Goal: Task Accomplishment & Management: Complete application form

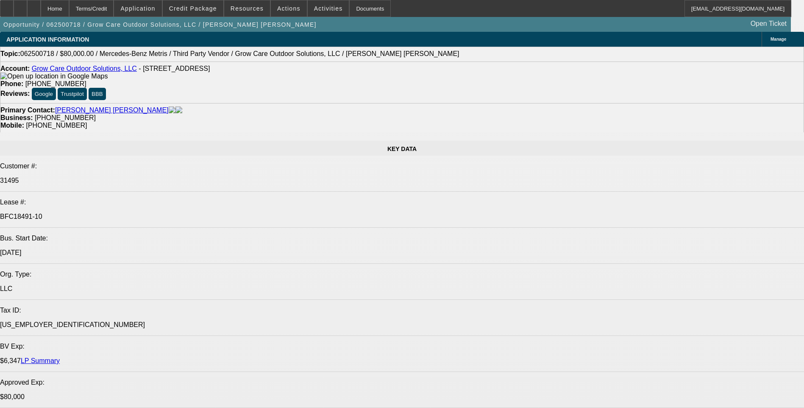
select select "0"
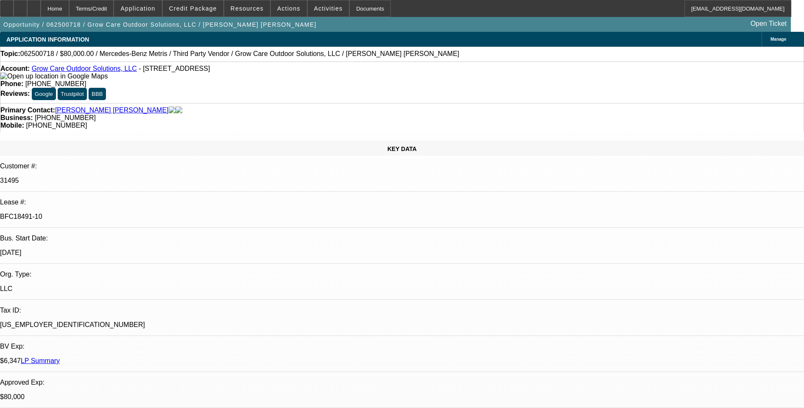
select select "0"
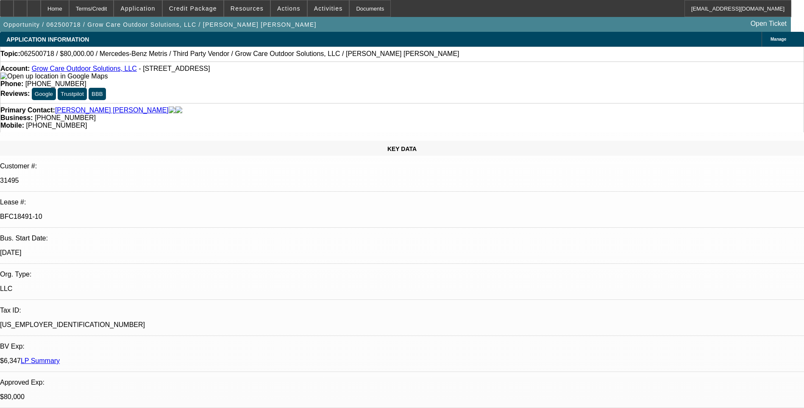
select select "0"
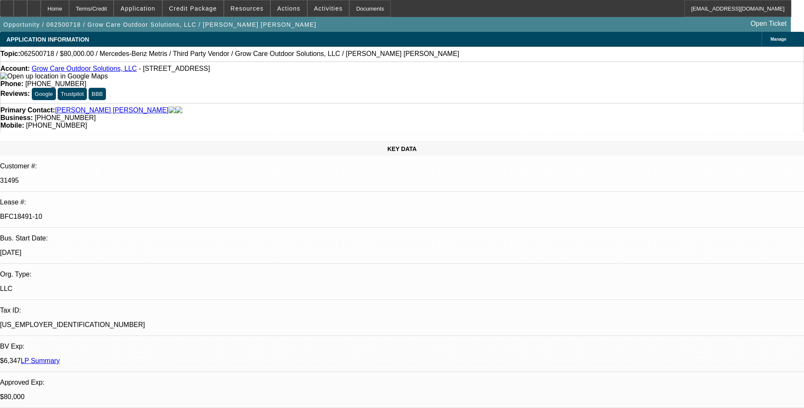
select select "0"
select select "1"
select select "6"
select select "1"
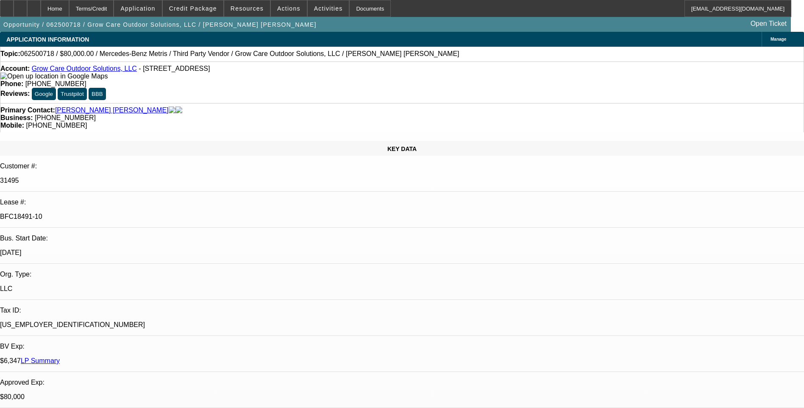
select select "1"
select select "6"
select select "1"
select select "6"
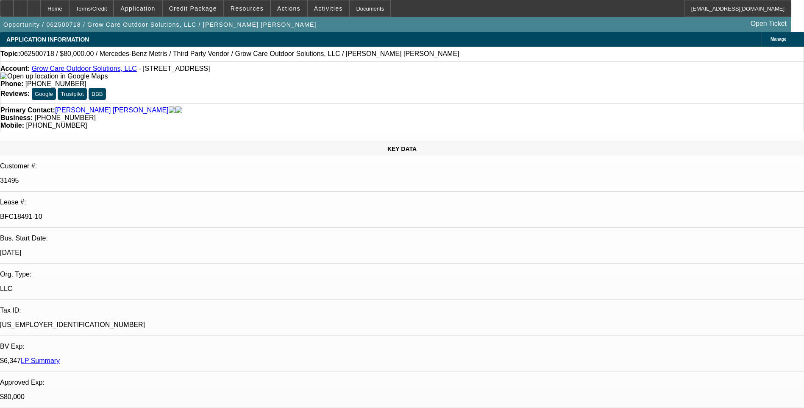
select select "1"
select select "6"
select select "0"
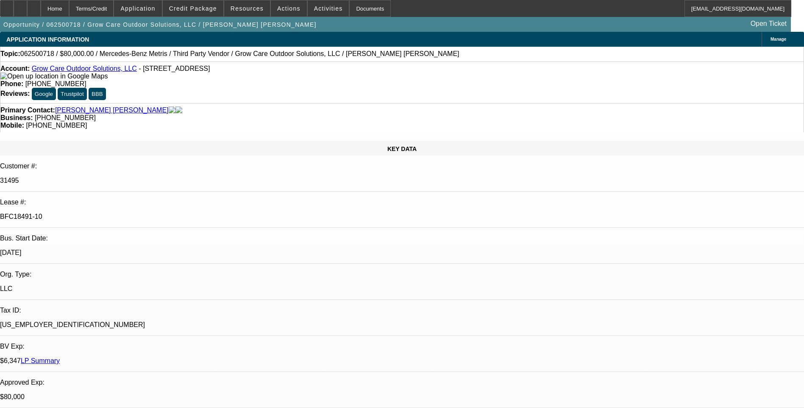
select select "0"
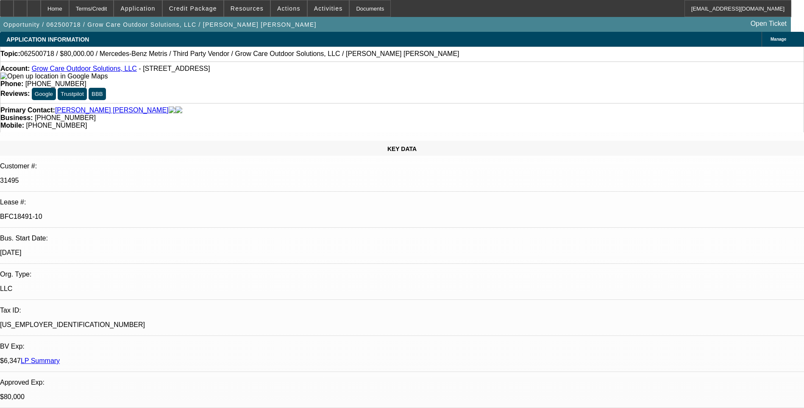
select select "0"
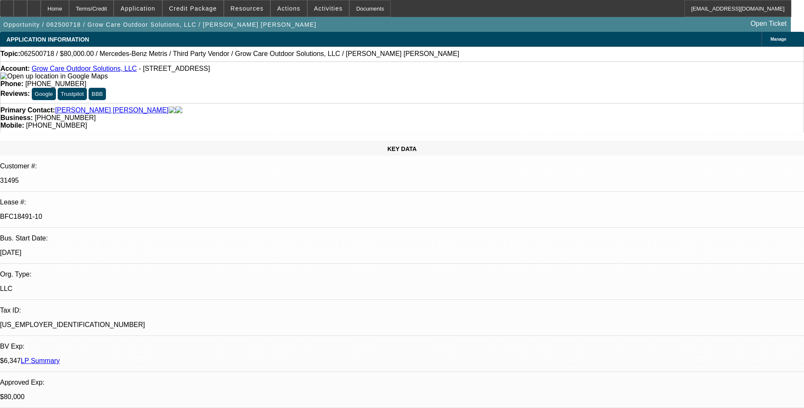
select select "0"
select select "1"
select select "6"
select select "1"
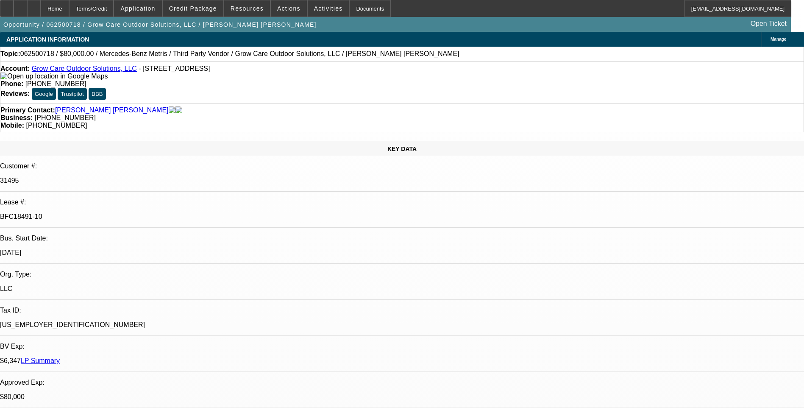
select select "1"
select select "6"
select select "1"
select select "6"
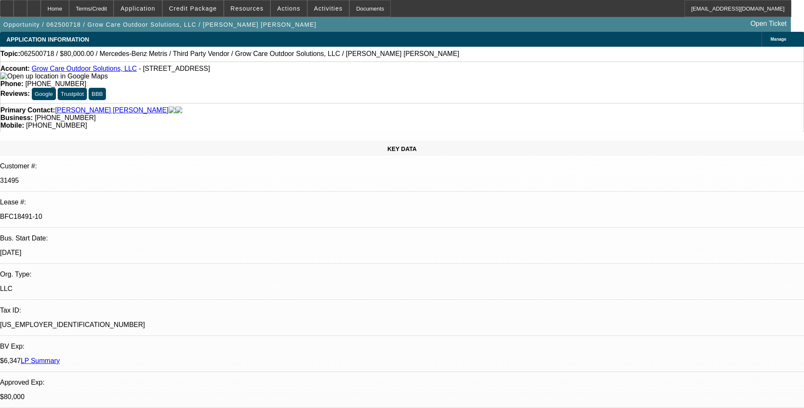
select select "1"
select select "6"
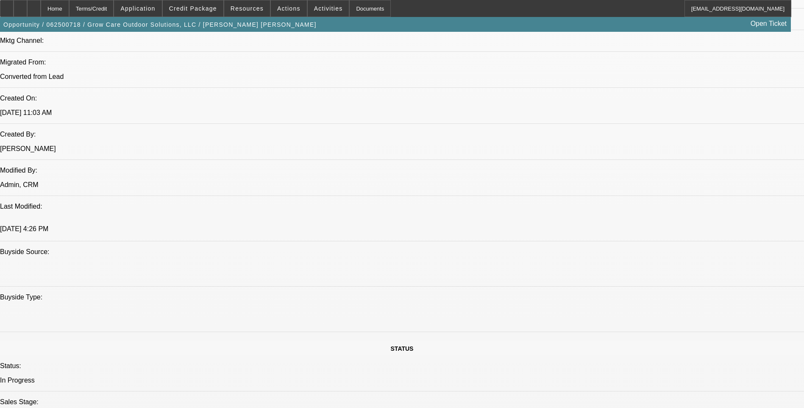
scroll to position [720, 0]
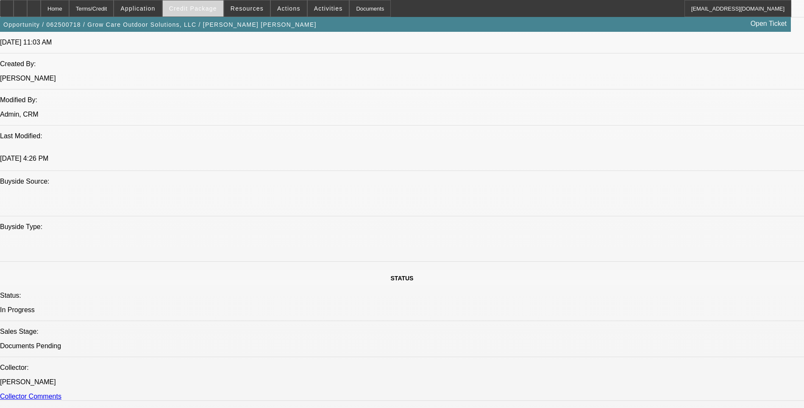
click at [206, 7] on span "Credit Package" at bounding box center [193, 8] width 48 height 7
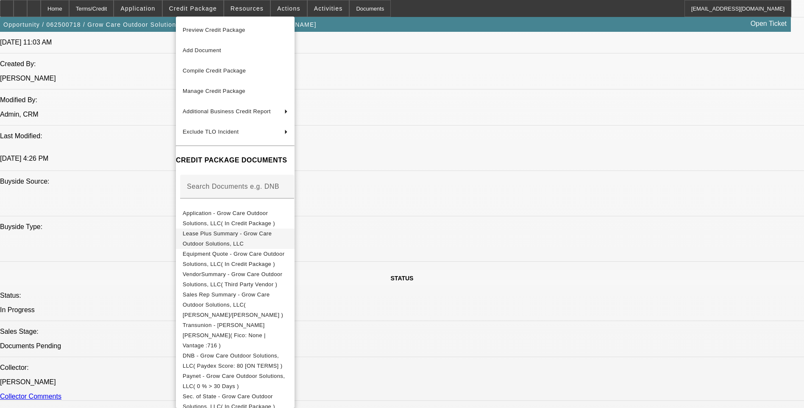
scroll to position [155, 0]
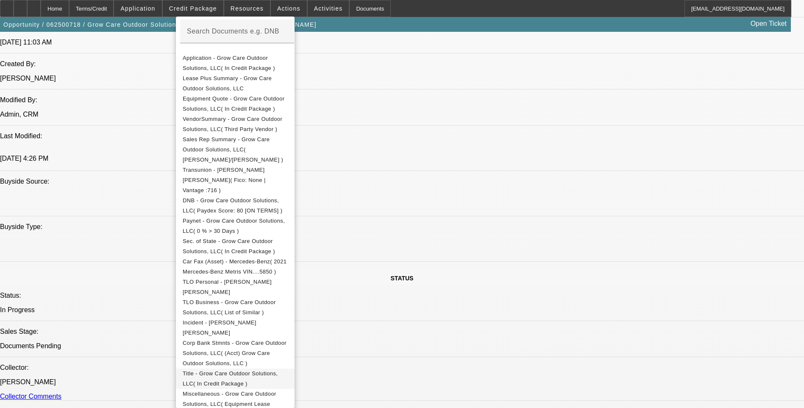
click at [267, 368] on span "Title - Grow Care Outdoor Solutions, LLC( In Credit Package )" at bounding box center [235, 378] width 105 height 20
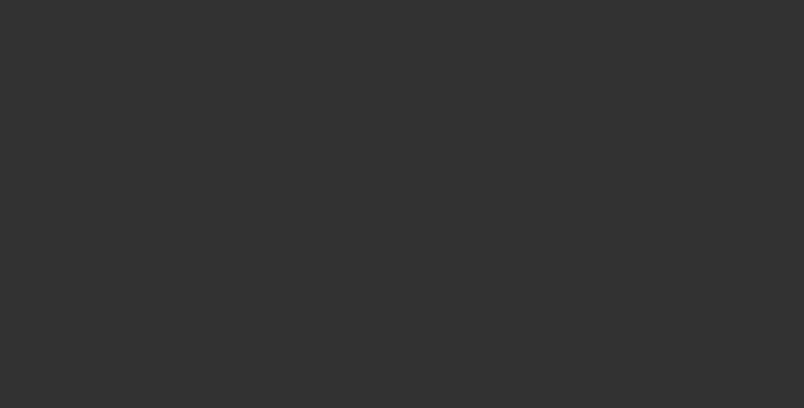
select select "0"
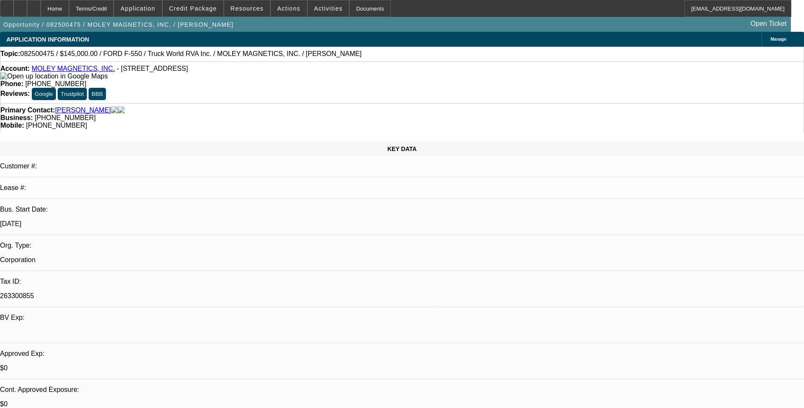
select select "1"
select select "6"
click at [27, 12] on div at bounding box center [21, 8] width 14 height 17
click at [34, 6] on icon at bounding box center [34, 6] width 0 height 0
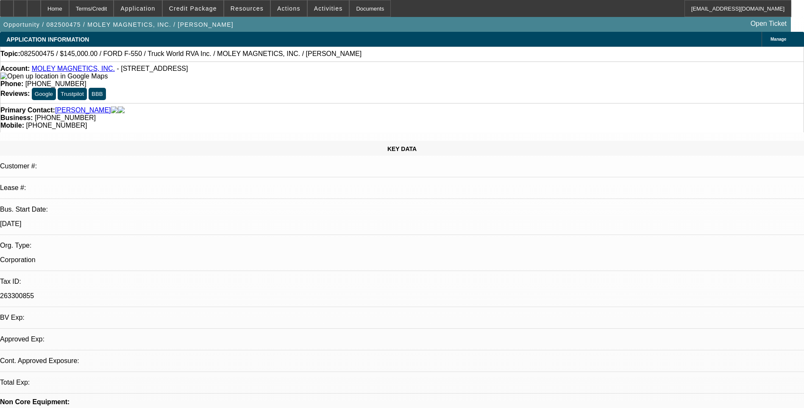
select select "0"
select select "1"
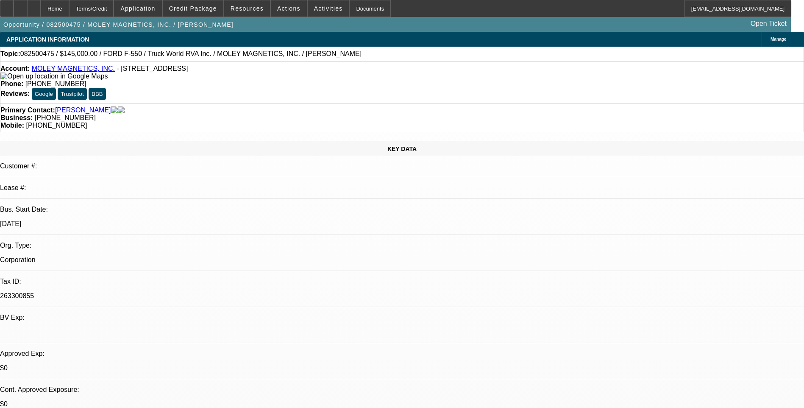
select select "6"
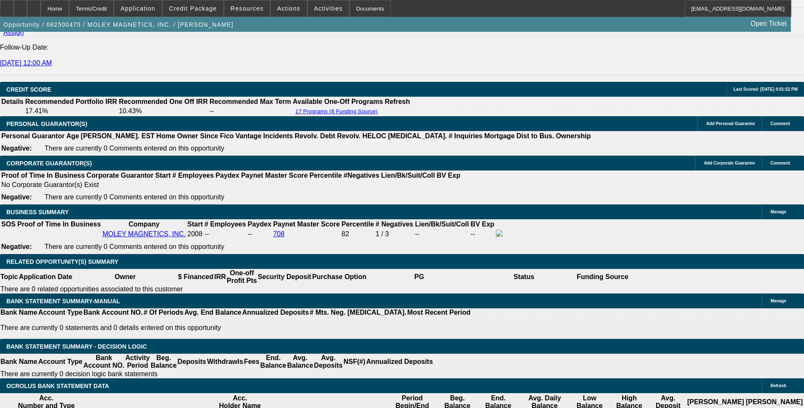
scroll to position [1104, 0]
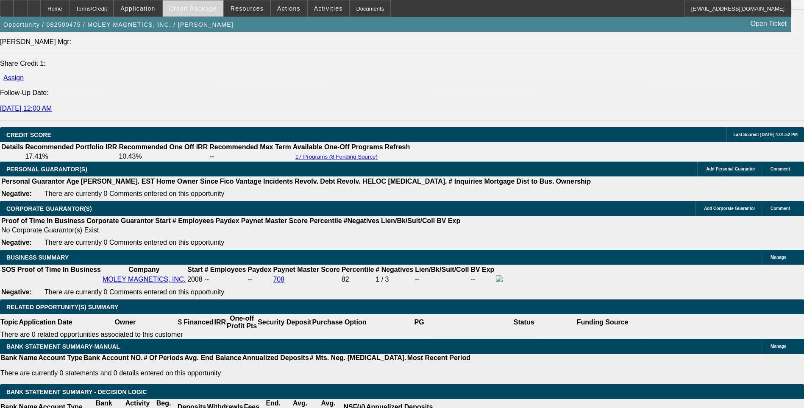
click at [191, 4] on span at bounding box center [193, 8] width 61 height 20
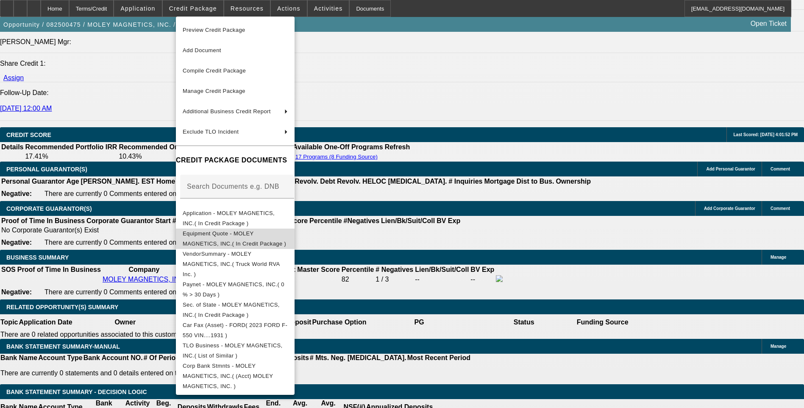
click at [247, 240] on span "Equipment Quote - MOLEY MAGNETICS, INC.( In Credit Package )" at bounding box center [235, 238] width 105 height 20
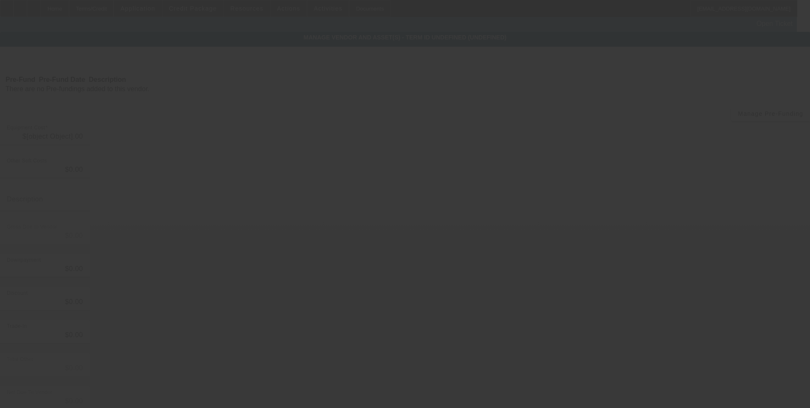
type input "$145,000.00"
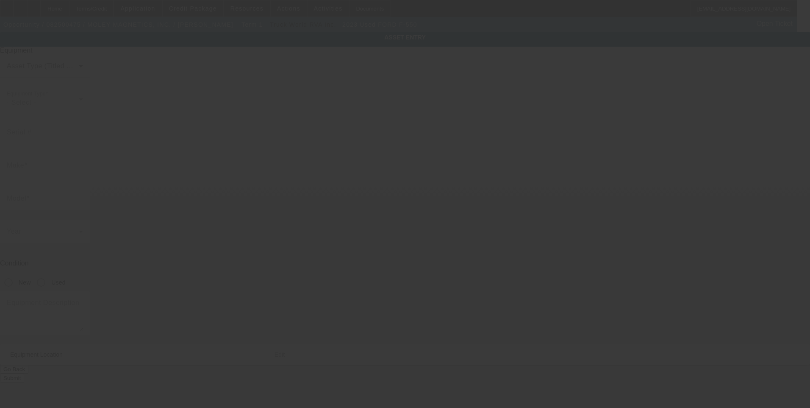
type input "1FD0W5HT3PEC71931"
type input "Ford"
type input "F-550"
radio input "true"
type input "5202 COMMERCE DRIVE"
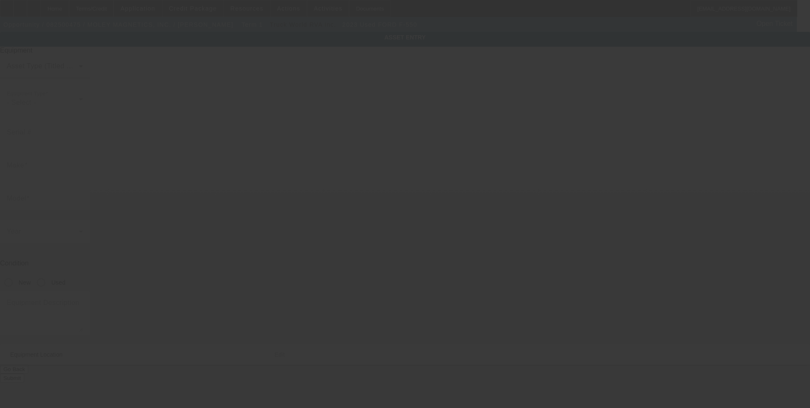
type input "LOCKPORT"
type input "14094"
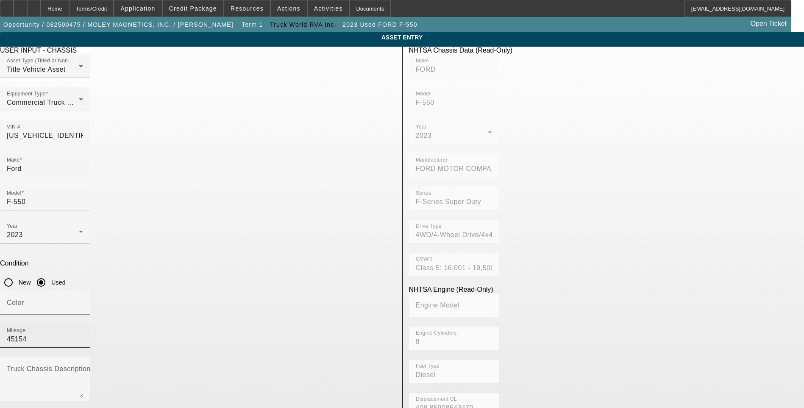
click at [83, 334] on input "45154" at bounding box center [45, 339] width 76 height 10
type input "45165"
click at [124, 219] on app-asset-collateral-manage "ASSET ENTRY Delete asset USER INPUT - CHASSIS Asset Type (Titled or Non-Titled)…" at bounding box center [402, 361] width 804 height 659
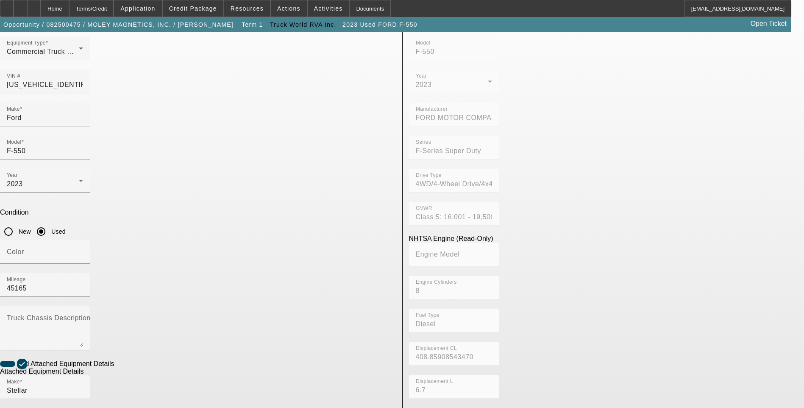
scroll to position [85, 0]
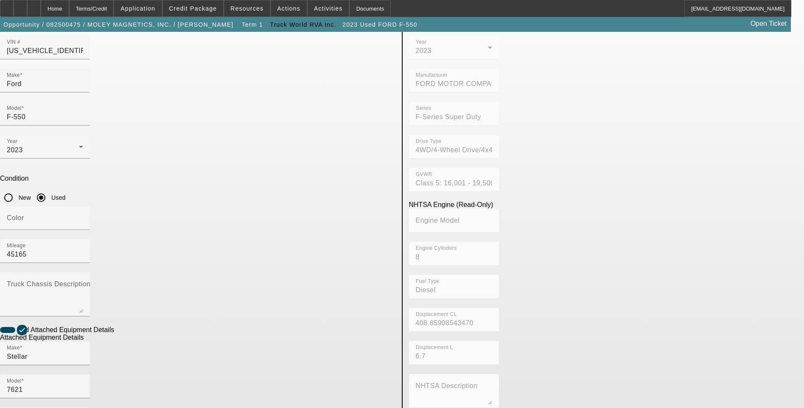
checkbox input "false"
type input "KHB15B991"
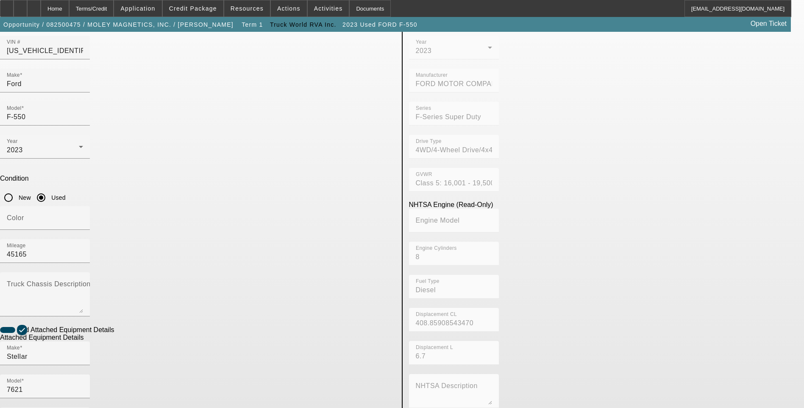
click at [40, 257] on app-asset-collateral-manage "ASSET ENTRY Delete asset USER INPUT - CHASSIS Asset Type (Titled or Non-Titled)…" at bounding box center [402, 276] width 804 height 659
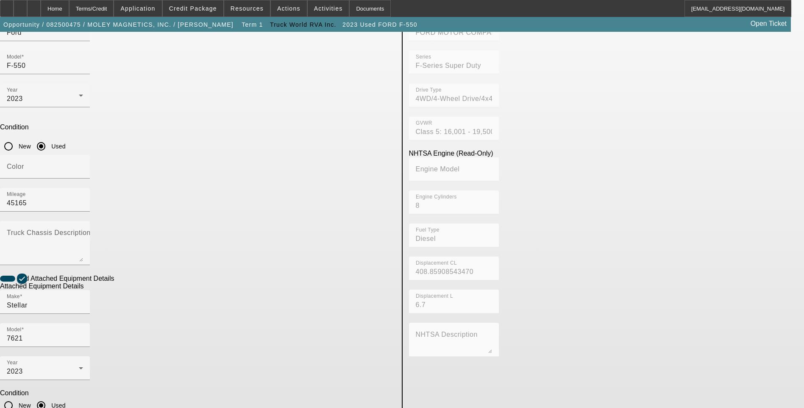
scroll to position [138, 0]
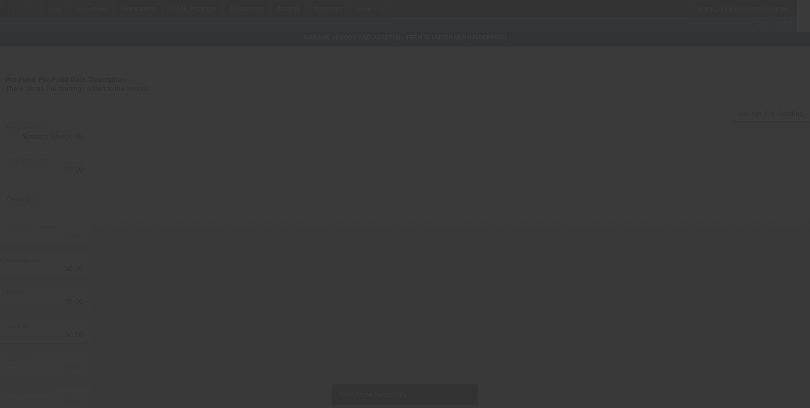
type input "$145,000.00"
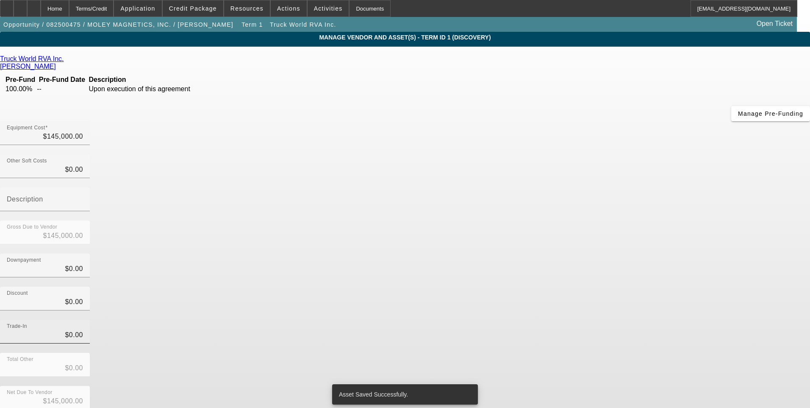
click at [83, 320] on div "Trade-In $0.00" at bounding box center [45, 332] width 76 height 24
type input "$0.00"
click at [649, 245] on app-vendor-asset-manage "MANAGE VENDOR AND ASSET(S) - Term ID 1 (Discovery) Remove Vendor Truck World RV…" at bounding box center [405, 259] width 810 height 455
drag, startPoint x: 649, startPoint y: 245, endPoint x: 587, endPoint y: 257, distance: 63.0
click at [587, 353] on div "Total Other $0.00" at bounding box center [405, 369] width 810 height 33
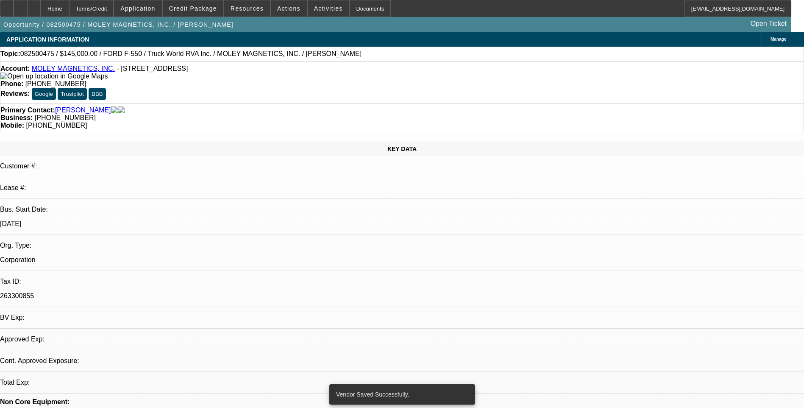
select select "0"
select select "6"
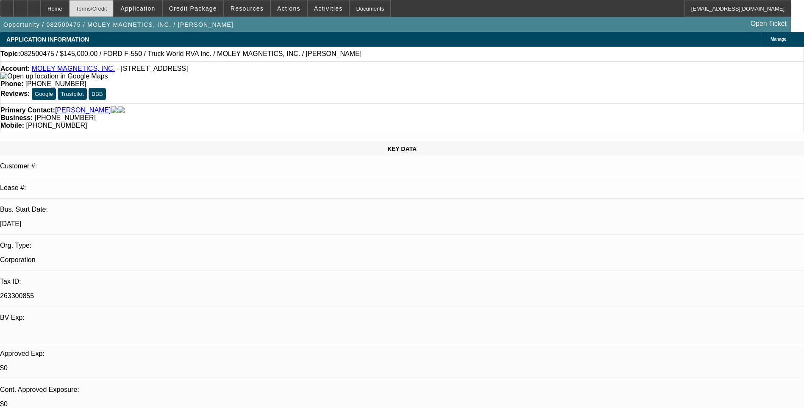
click at [114, 14] on div "Terms/Credit" at bounding box center [91, 8] width 45 height 17
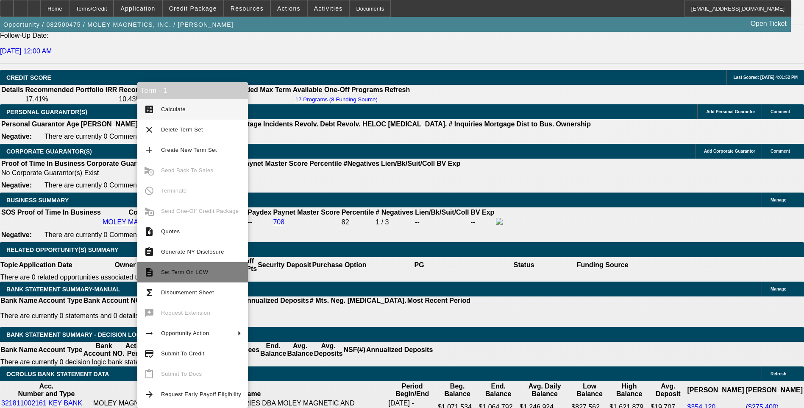
click at [194, 270] on span "Set Term On LCW" at bounding box center [184, 272] width 47 height 6
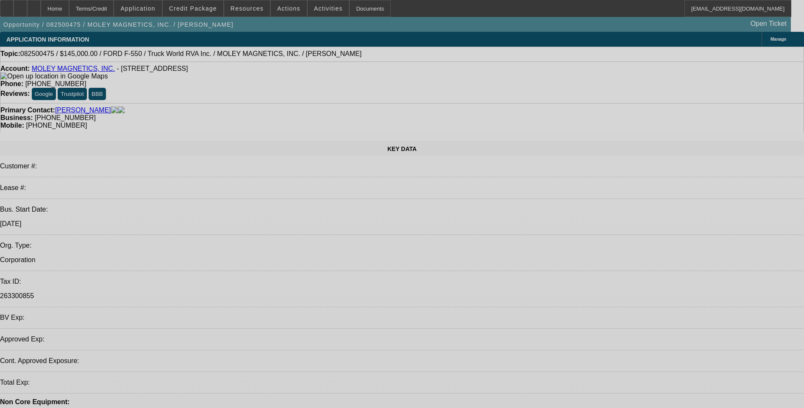
select select "0"
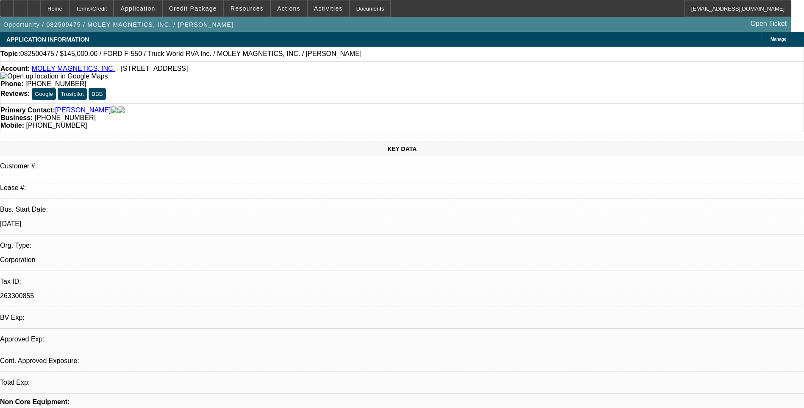
select select "0"
select select "1"
select select "6"
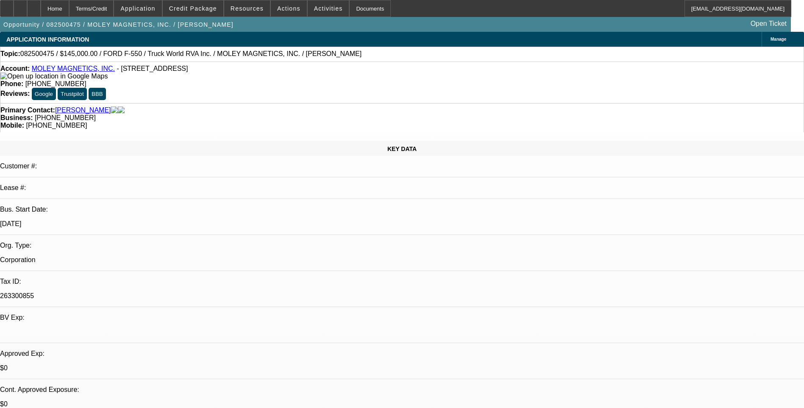
click at [197, 13] on span at bounding box center [193, 8] width 61 height 20
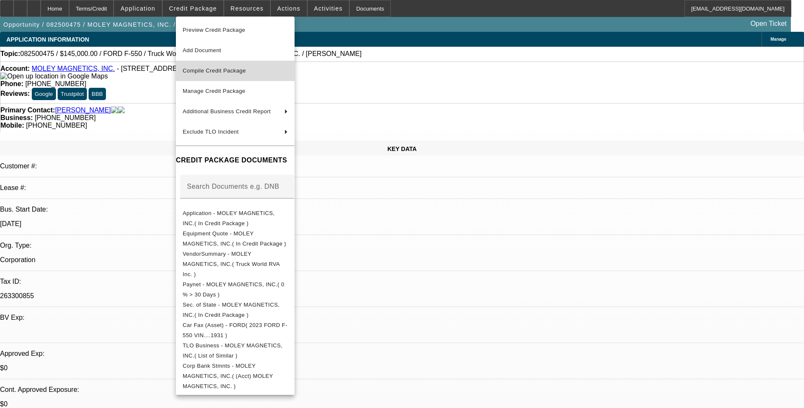
click at [246, 70] on span "Compile Credit Package" at bounding box center [214, 70] width 63 height 6
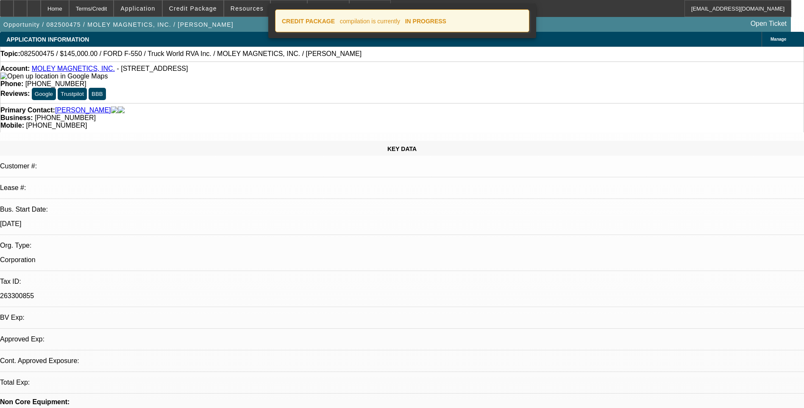
select select "0"
select select "6"
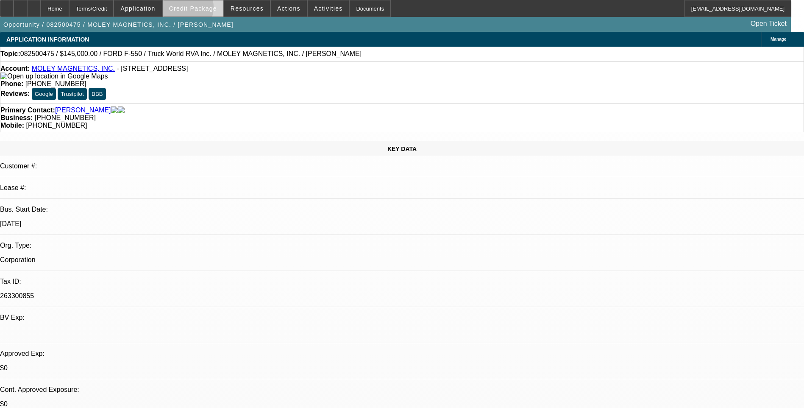
click at [195, 9] on span "Credit Package" at bounding box center [193, 8] width 48 height 7
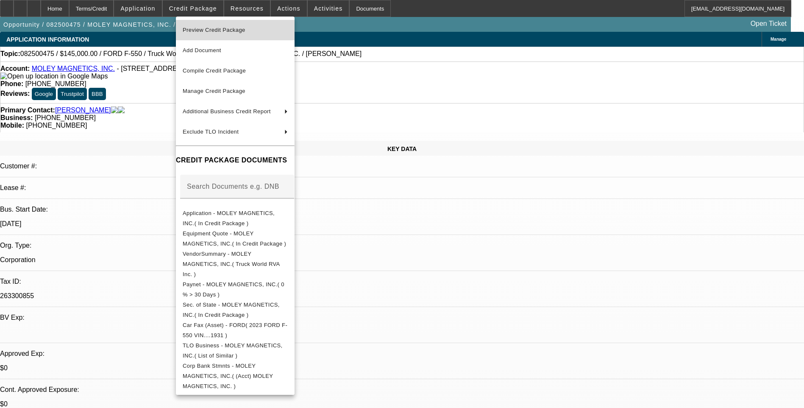
click at [245, 32] on span "Preview Credit Package" at bounding box center [214, 30] width 63 height 6
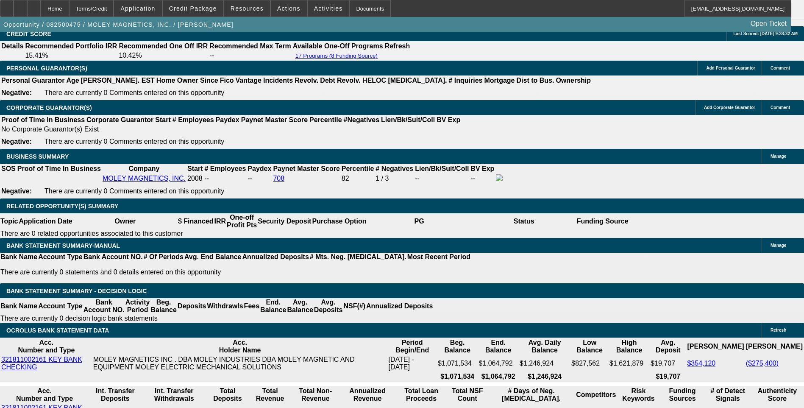
scroll to position [1187, 0]
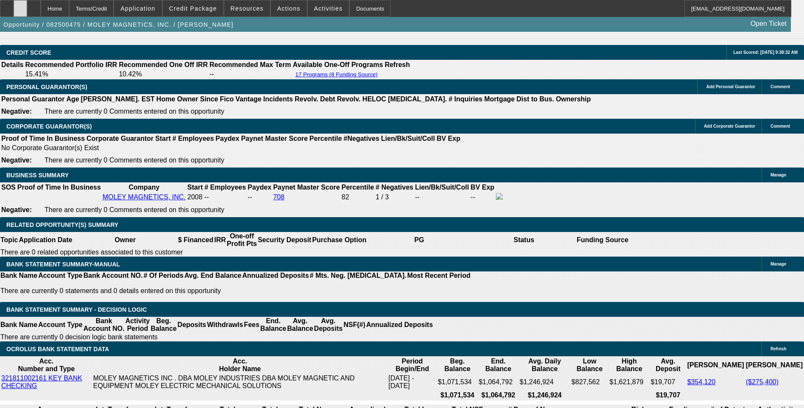
click at [27, 8] on div at bounding box center [21, 8] width 14 height 17
click at [34, 6] on icon at bounding box center [34, 6] width 0 height 0
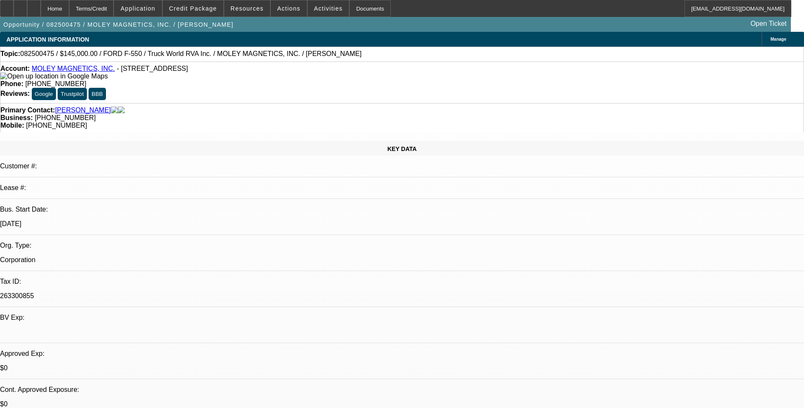
select select "0"
select select "6"
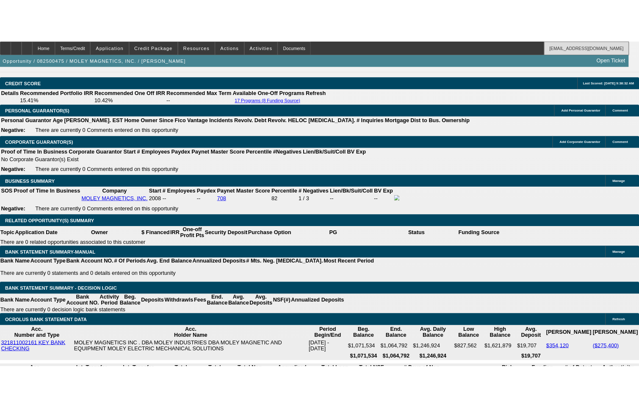
scroll to position [1306, 0]
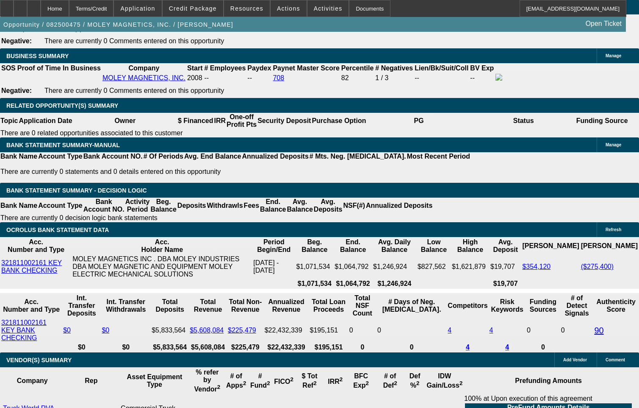
drag, startPoint x: 341, startPoint y: 221, endPoint x: 389, endPoint y: 222, distance: 47.5
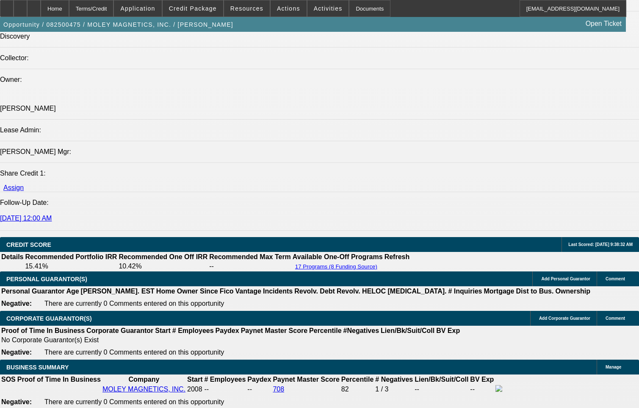
scroll to position [967, 0]
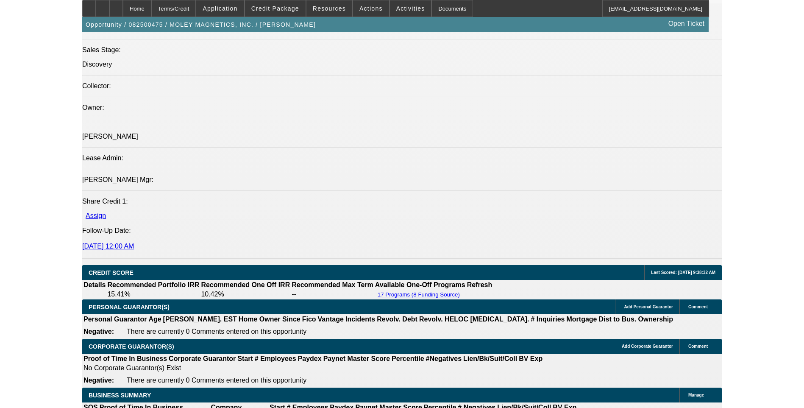
scroll to position [863, 0]
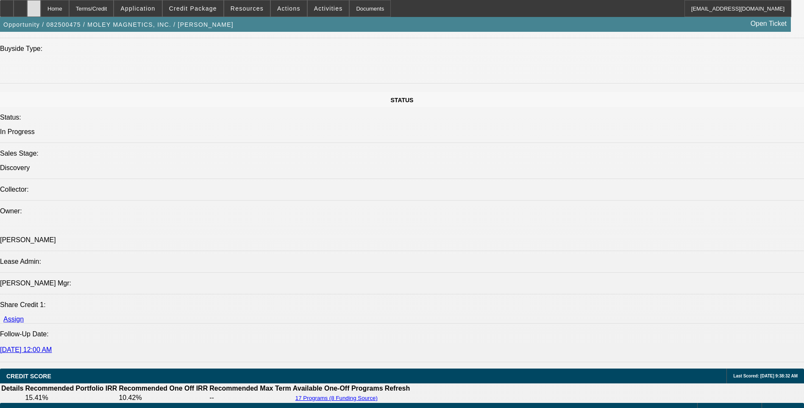
click at [41, 8] on div at bounding box center [34, 8] width 14 height 17
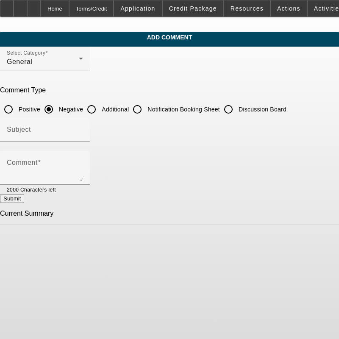
click at [100, 108] on input "Additional" at bounding box center [91, 109] width 17 height 17
radio input "true"
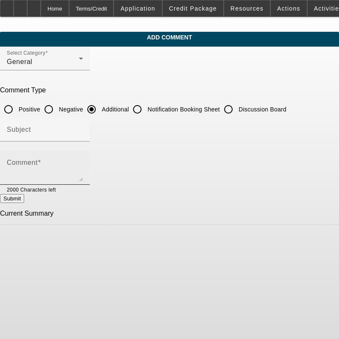
click at [36, 162] on mat-label "Comment" at bounding box center [22, 162] width 31 height 7
click at [36, 162] on textarea "Comment" at bounding box center [45, 171] width 76 height 20
paste textarea "Moley Magnetics, Inc., a leading supplier of industrial magnets and lifting sol…"
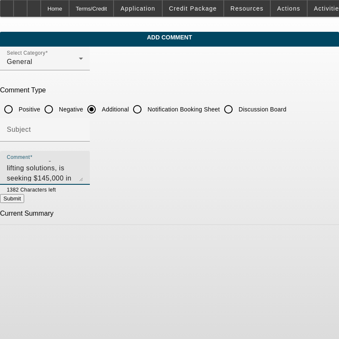
scroll to position [41, 0]
type textarea "Moley Magnetics, Inc., a leading supplier of industrial magnets and lifting sol…"
click at [24, 200] on button "Submit" at bounding box center [12, 198] width 24 height 9
radio input "true"
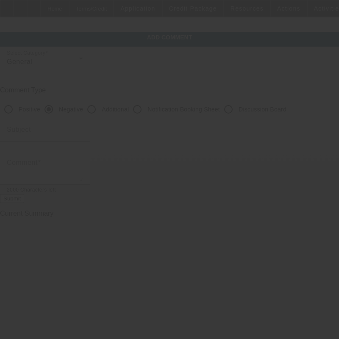
scroll to position [0, 0]
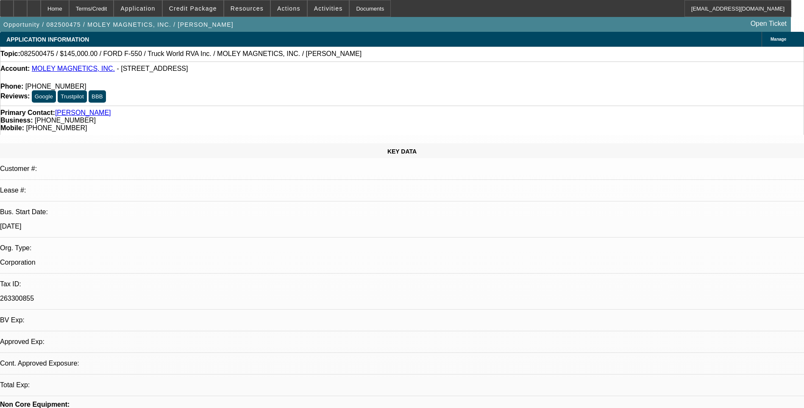
select select "0"
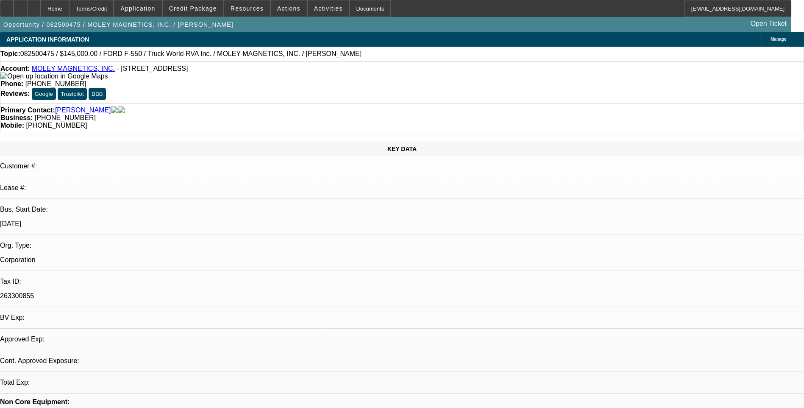
select select "0"
select select "1"
select select "6"
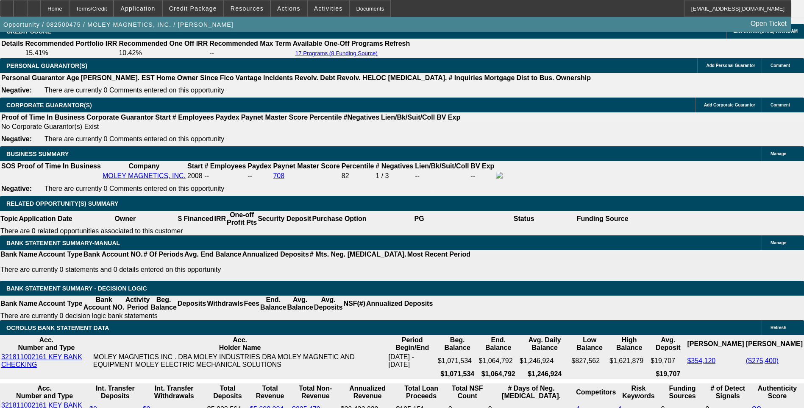
scroll to position [1229, 0]
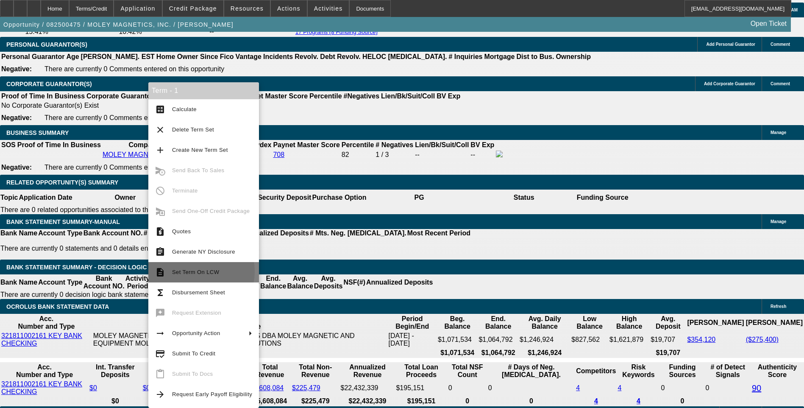
click at [196, 271] on span "Set Term On LCW" at bounding box center [195, 272] width 47 height 6
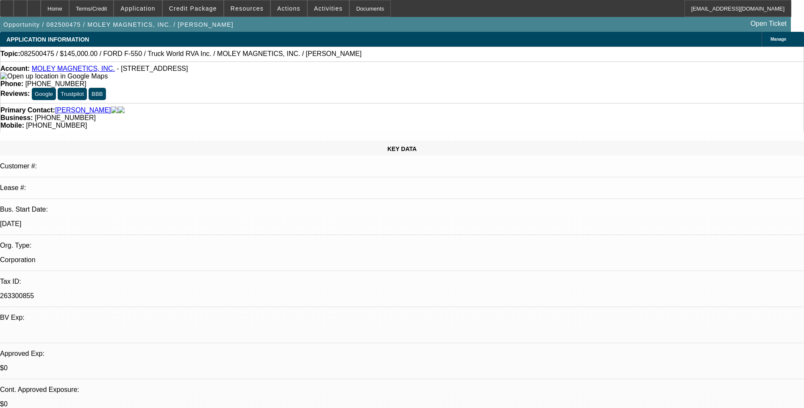
select select "0"
select select "1"
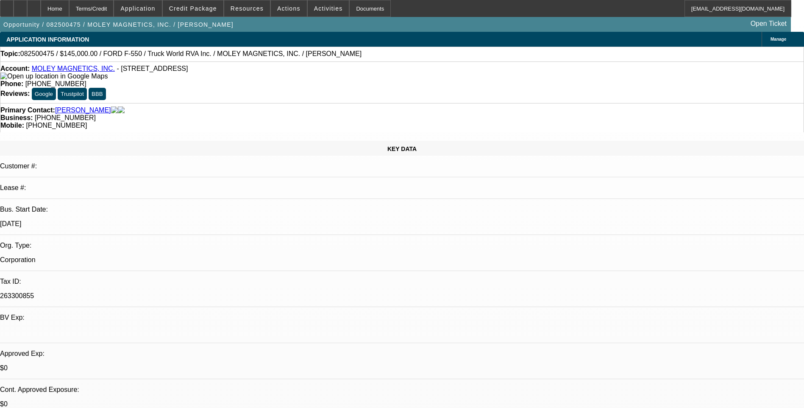
select select "6"
click at [101, 7] on div "Terms/Credit" at bounding box center [91, 8] width 45 height 17
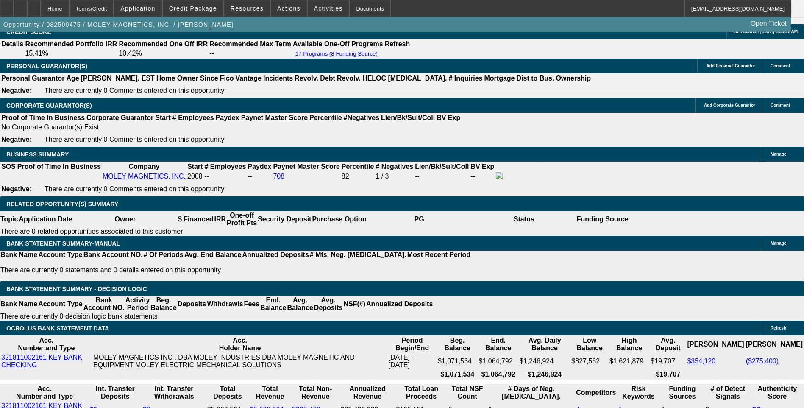
scroll to position [1227, 0]
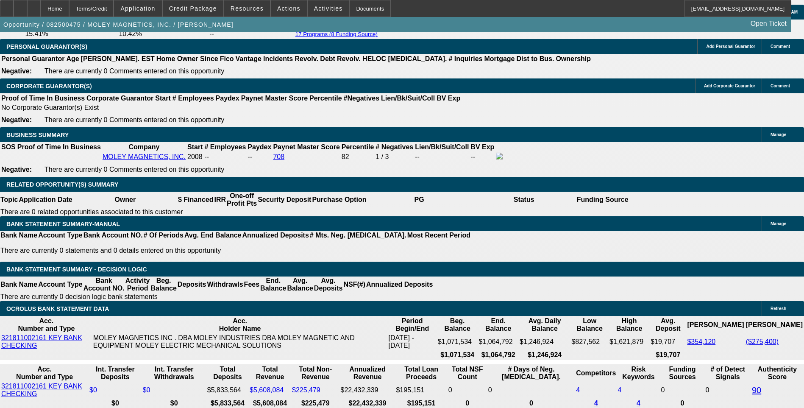
type input "2575.0"
type input "UNKNOWN"
type input "$2,575.00"
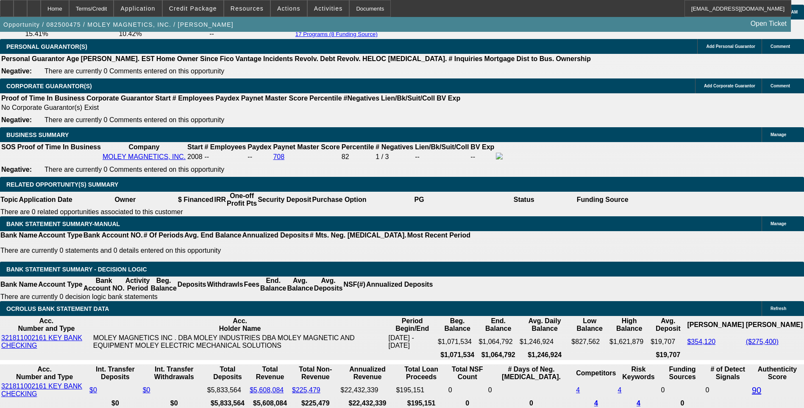
scroll to position [1142, 0]
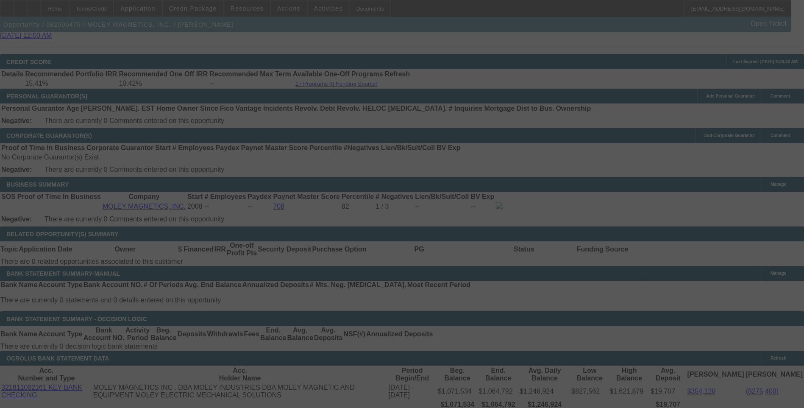
scroll to position [1227, 0]
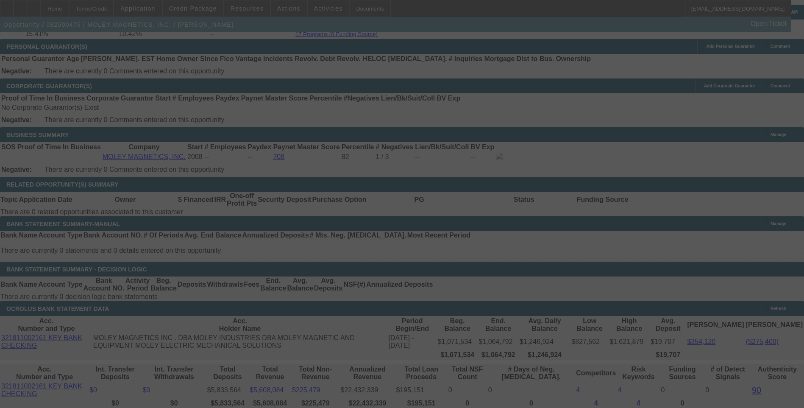
select select "0"
select select "6"
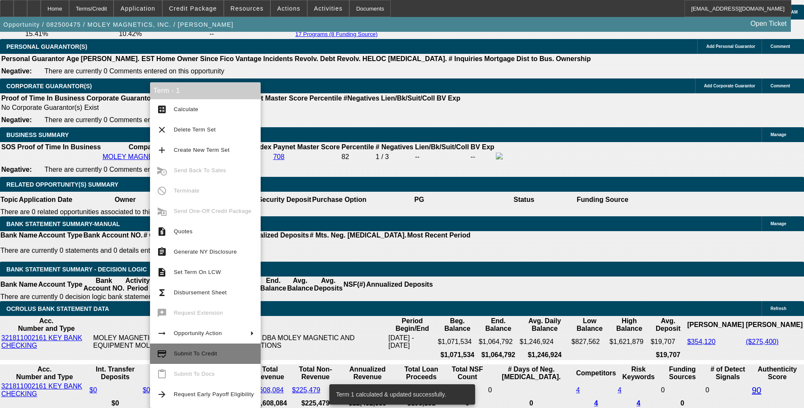
click at [183, 355] on span "Submit To Credit" at bounding box center [195, 353] width 43 height 6
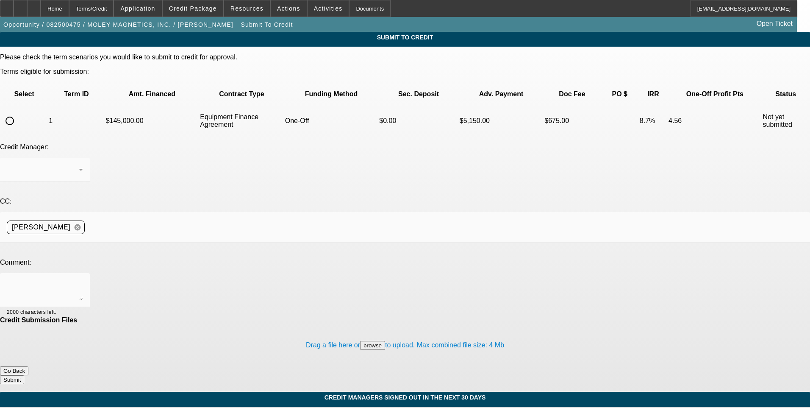
click at [18, 112] on input "radio" at bounding box center [9, 120] width 17 height 17
radio input "true"
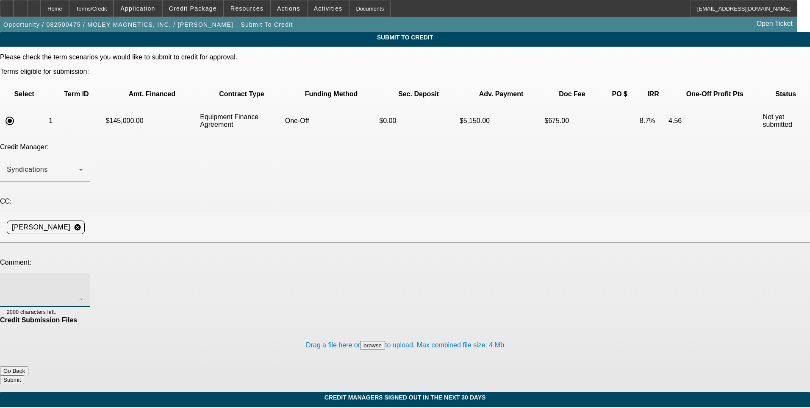
click at [83, 280] on textarea at bounding box center [45, 290] width 76 height 20
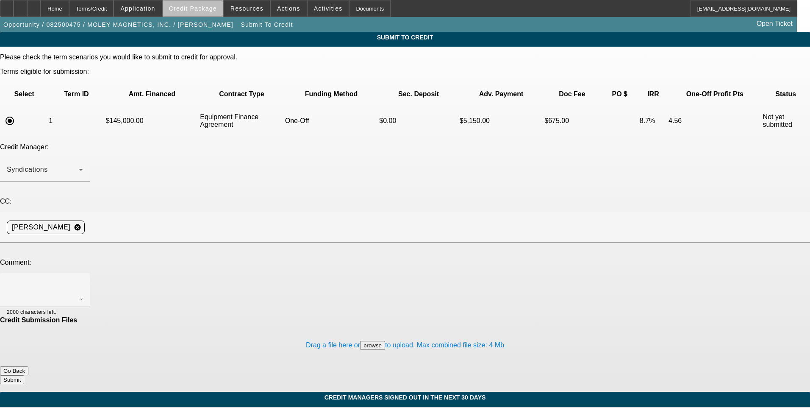
click at [206, 14] on span at bounding box center [193, 8] width 61 height 20
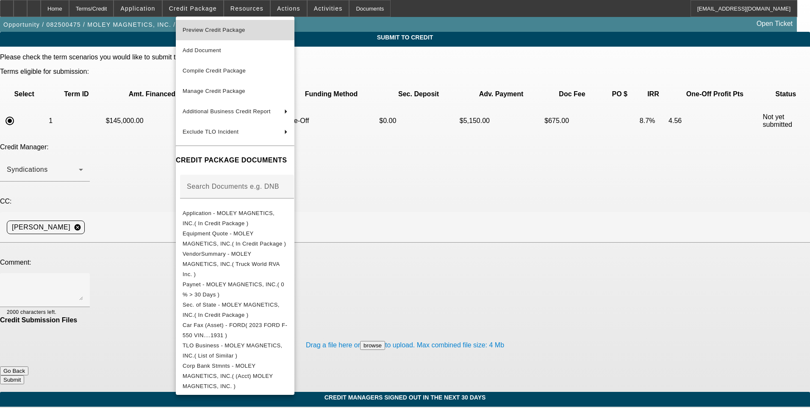
click at [245, 32] on span "Preview Credit Package" at bounding box center [214, 30] width 63 height 6
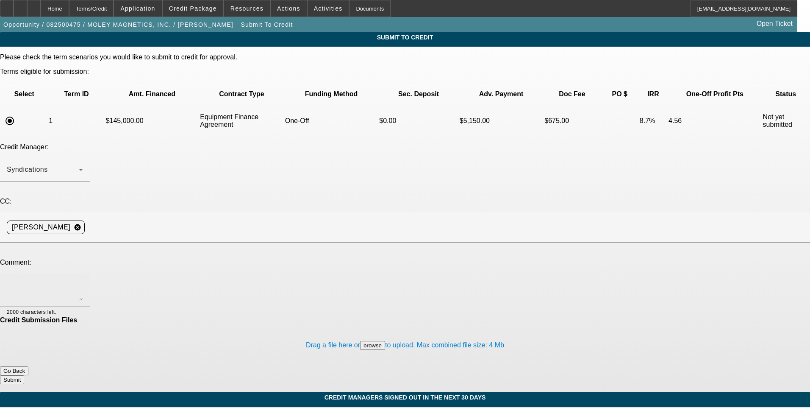
click at [83, 273] on div at bounding box center [45, 290] width 76 height 34
click at [186, 12] on span at bounding box center [193, 8] width 61 height 20
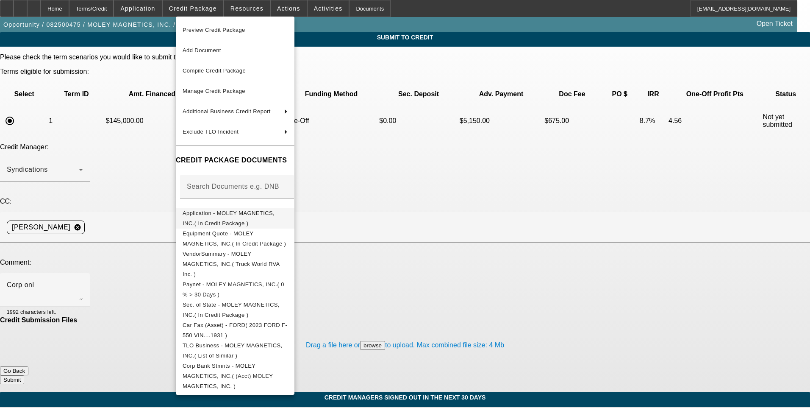
click at [252, 214] on span "Application - MOLEY MAGNETICS, INC.( In Credit Package )" at bounding box center [229, 218] width 92 height 17
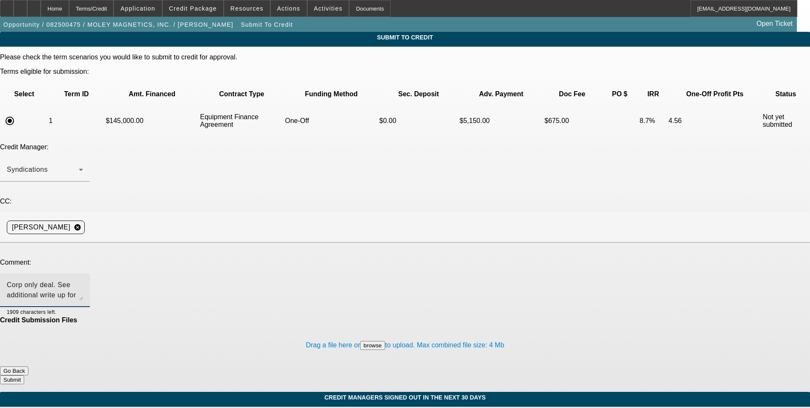
type textarea "Corp only deal. See additional write up for comments and ok to sell one off to …"
click at [24, 375] on button "Submit" at bounding box center [12, 379] width 24 height 9
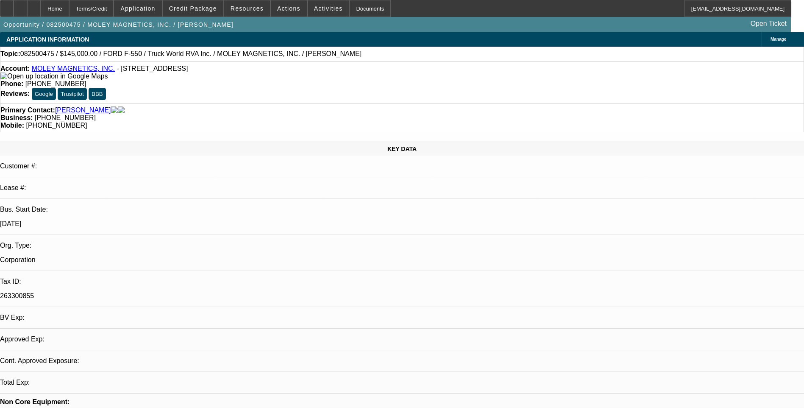
select select "0"
select select "6"
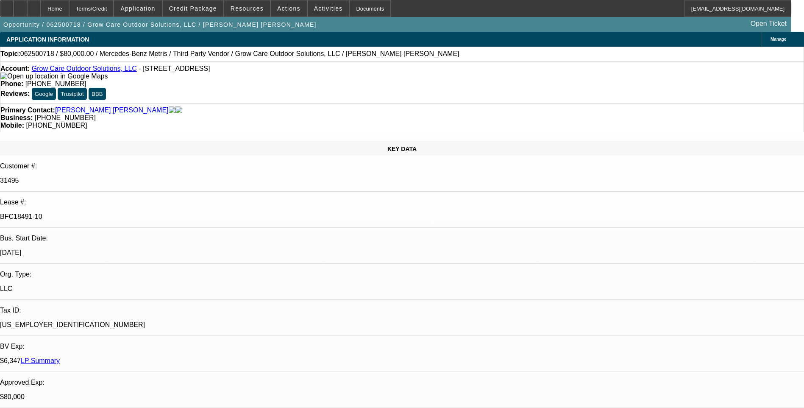
select select "0"
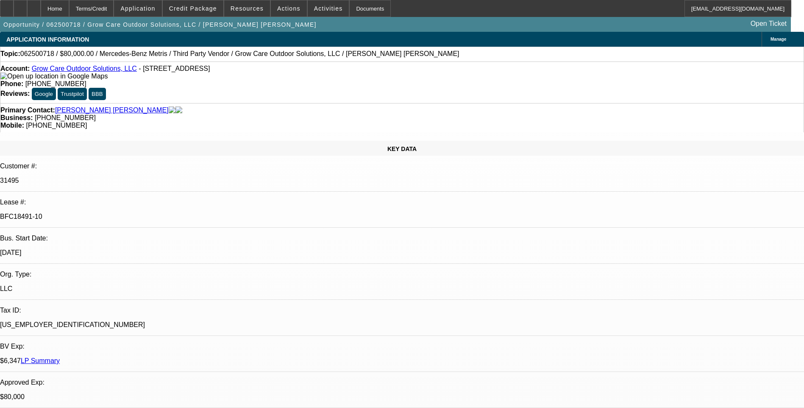
select select "0"
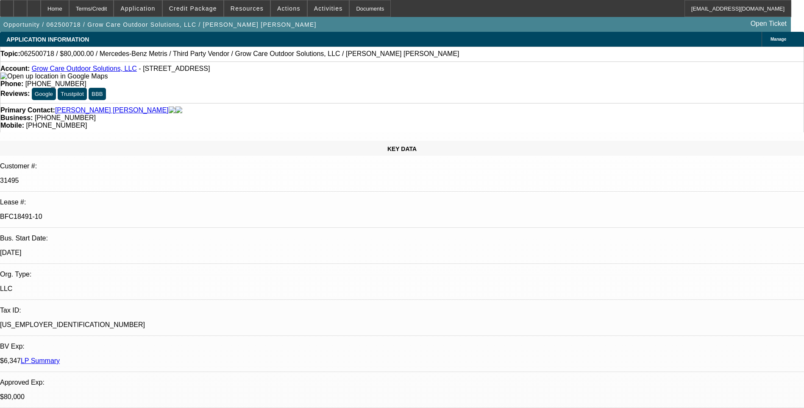
select select "0"
select select "1"
select select "6"
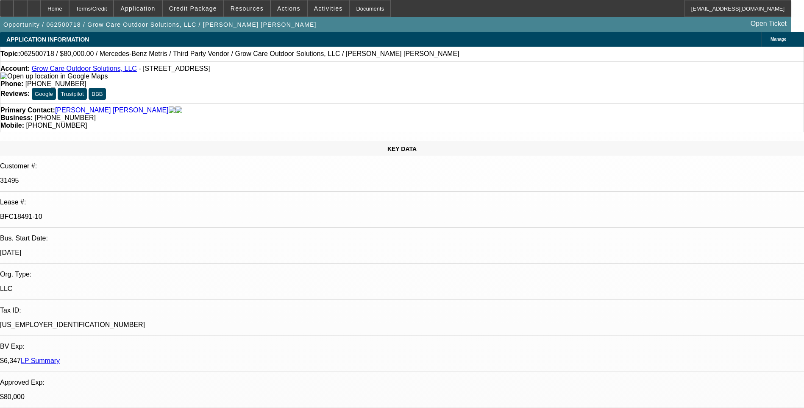
select select "1"
select select "6"
select select "1"
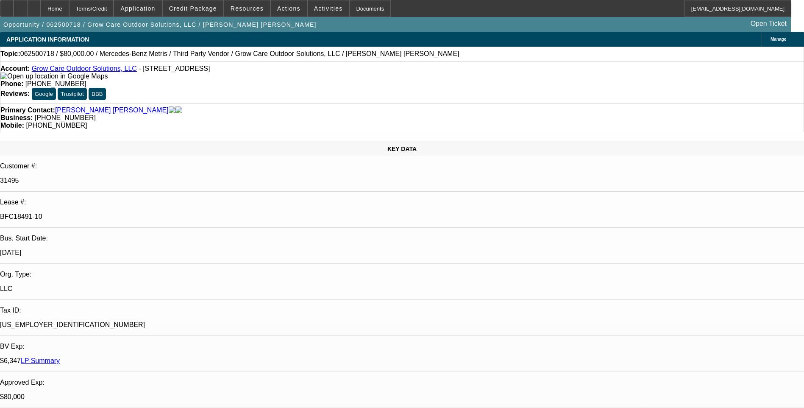
select select "6"
select select "1"
select select "6"
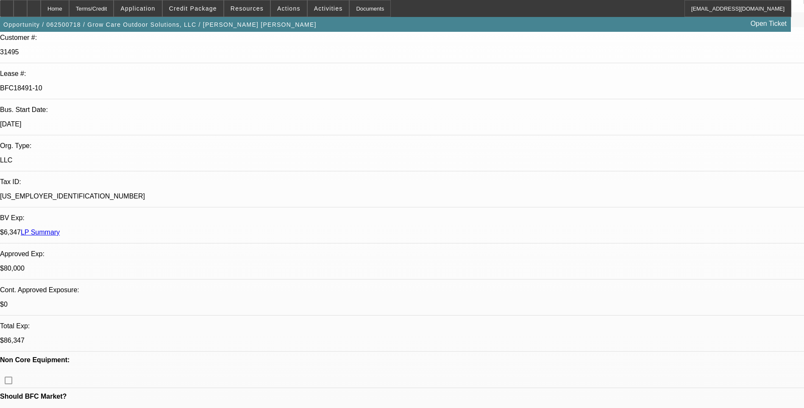
scroll to position [170, 0]
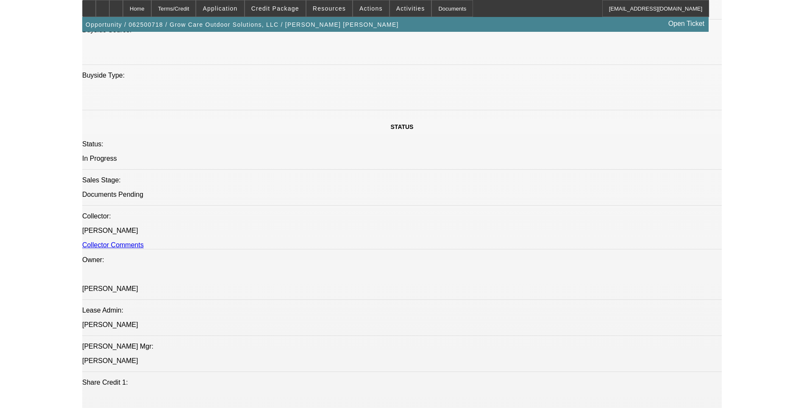
scroll to position [763, 0]
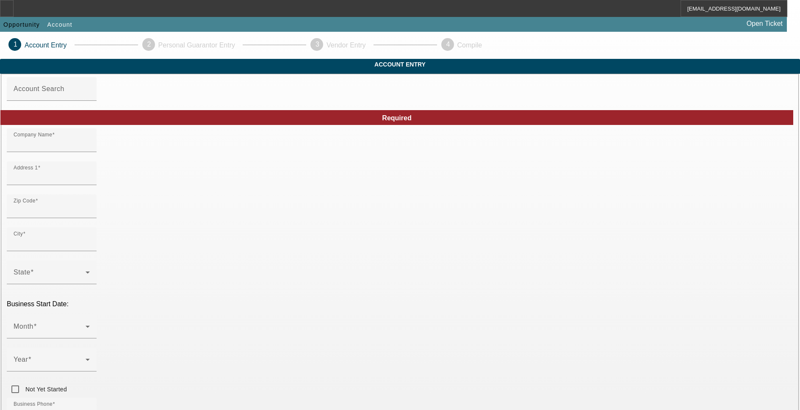
type input "[PERSON_NAME] EXCAVATING INC."
type input "70 BARTZAK DR"
type input "01746"
type input "HOLLISTON"
type input "[PHONE_NUMBER]"
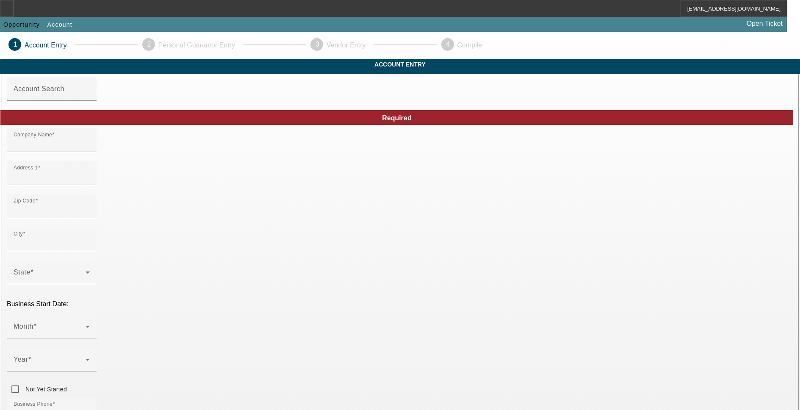
type input "[URL][PERSON_NAME][DOMAIN_NAME]"
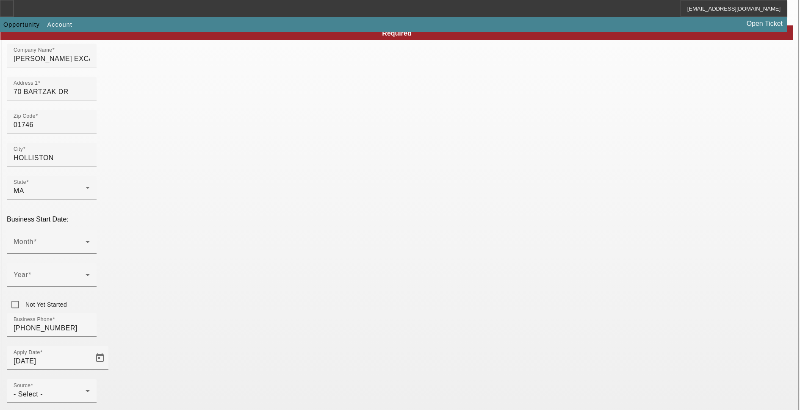
scroll to position [42, 0]
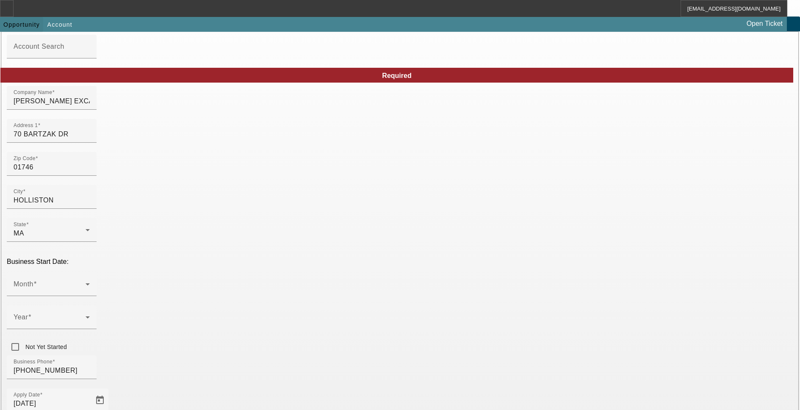
click at [34, 26] on span "Opportunity" at bounding box center [21, 24] width 36 height 7
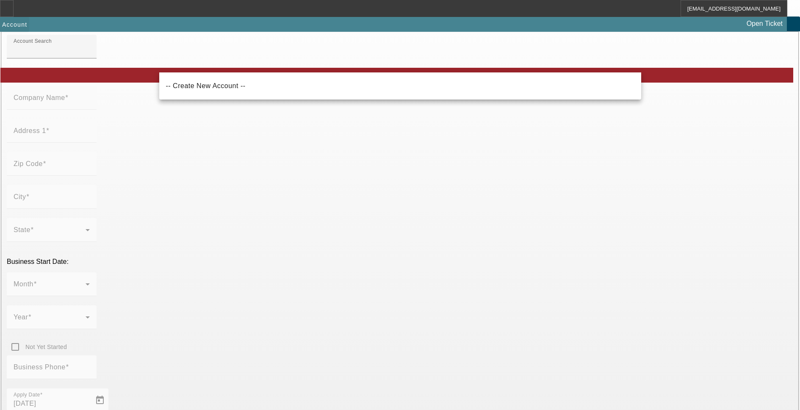
click at [27, 26] on span "Account" at bounding box center [14, 24] width 25 height 7
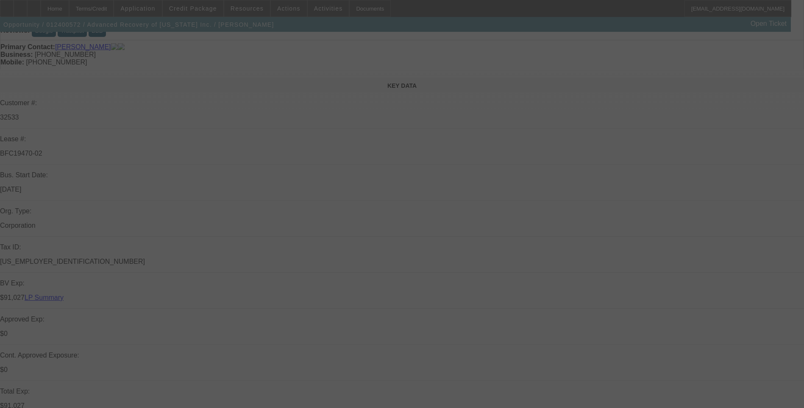
scroll to position [85, 0]
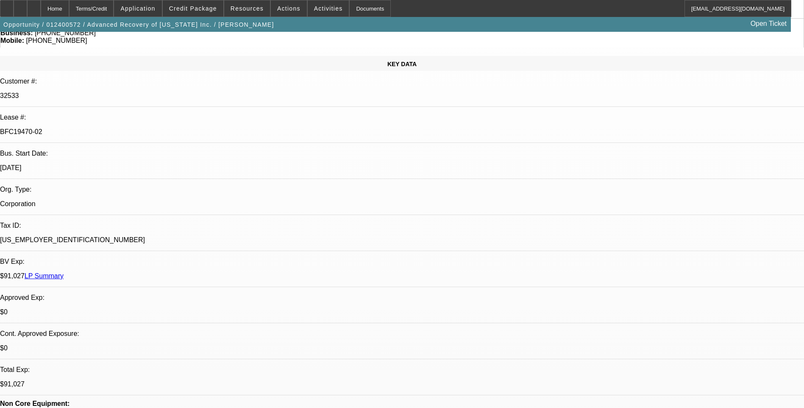
select select "0.15"
select select "2"
select select "0.1"
select select "0.15"
select select "2"
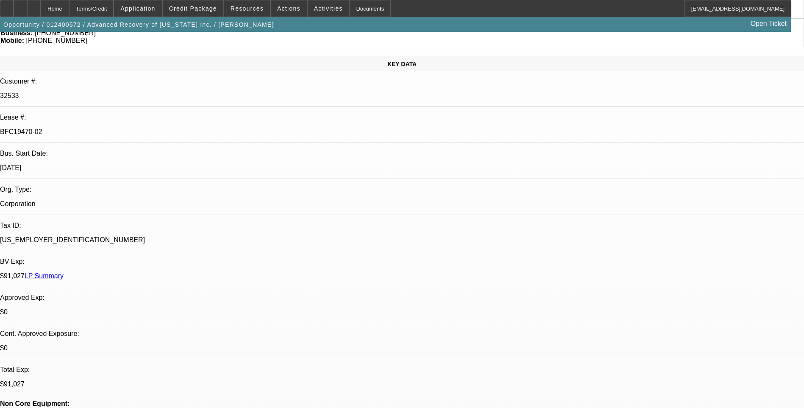
select select "0.1"
select select "0.15"
select select "2"
select select "0.1"
select select "0.15"
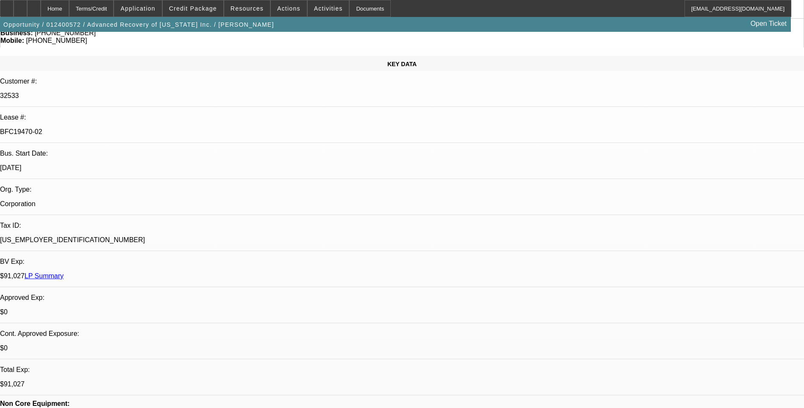
select select "2"
select select "0.1"
select select "1"
select select "2"
select select "4"
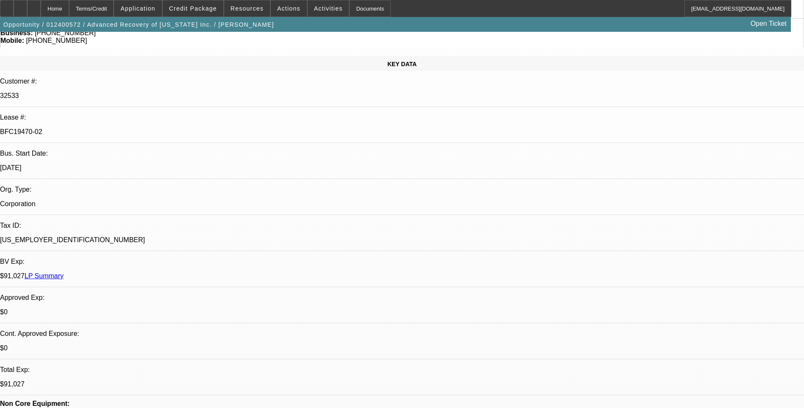
select select "1"
select select "2"
select select "4"
select select "1"
select select "2"
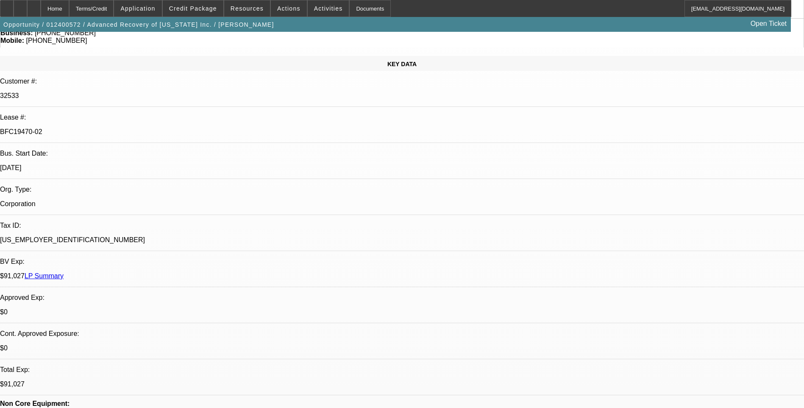
select select "4"
select select "1"
select select "2"
select select "4"
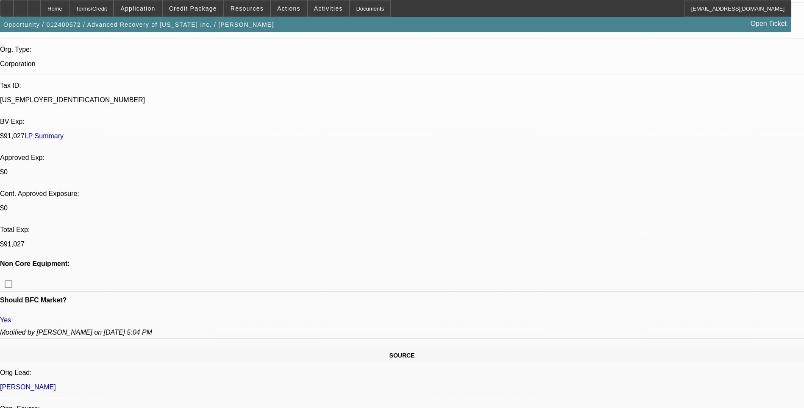
scroll to position [0, 0]
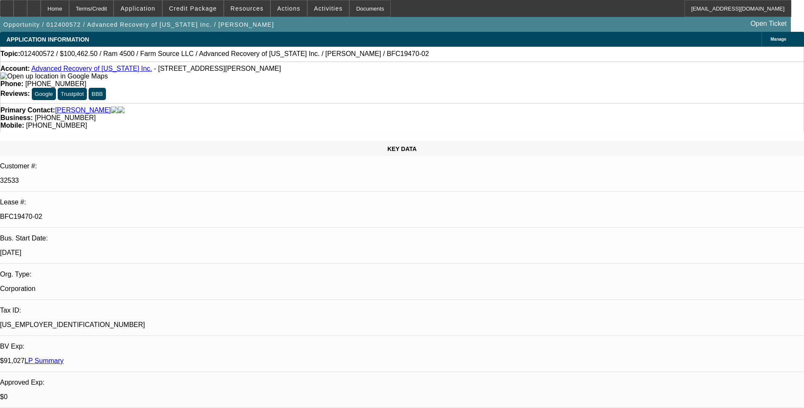
drag, startPoint x: 100, startPoint y: 131, endPoint x: 119, endPoint y: 133, distance: 18.7
click at [119, 177] on p "32533" at bounding box center [402, 181] width 804 height 8
drag, startPoint x: 114, startPoint y: 133, endPoint x: 106, endPoint y: 132, distance: 8.5
copy p "32533"
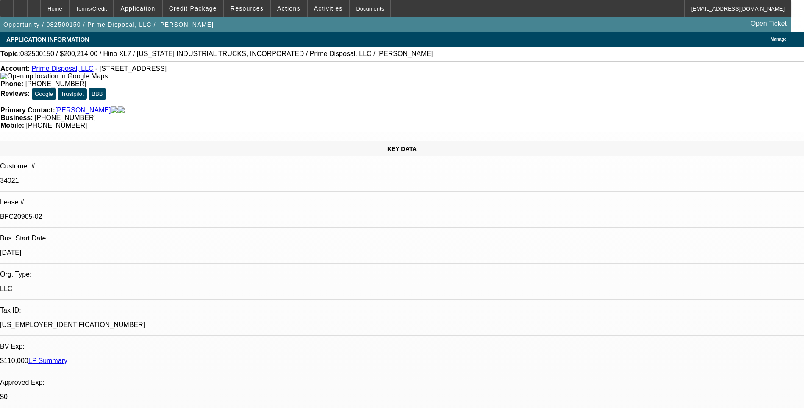
select select "0.1"
select select "0"
select select "0.1"
select select "0"
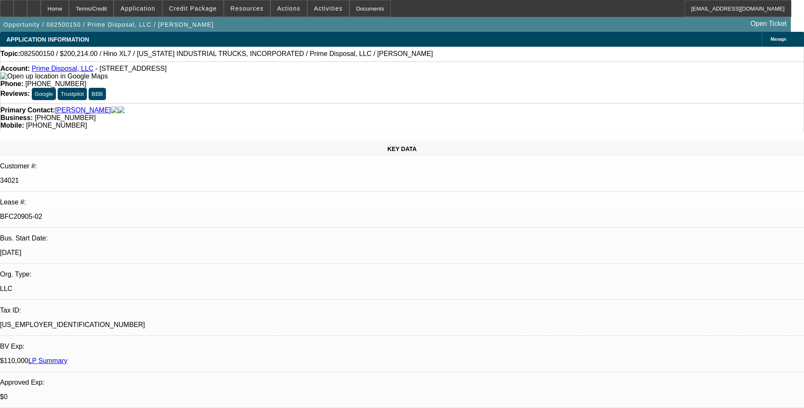
select select "0"
select select "0.1"
select select "0"
select select "0.1"
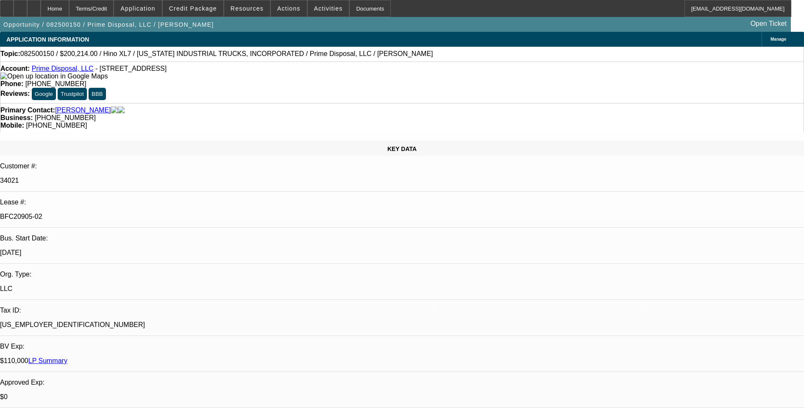
select select "0"
select select "1"
select select "6"
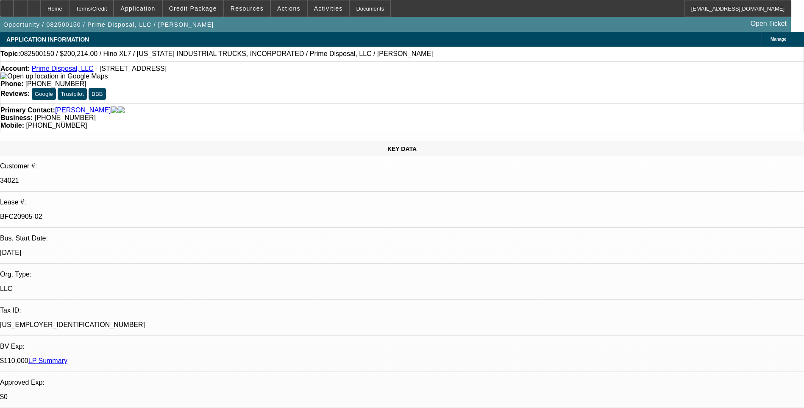
select select "1"
select select "6"
select select "1"
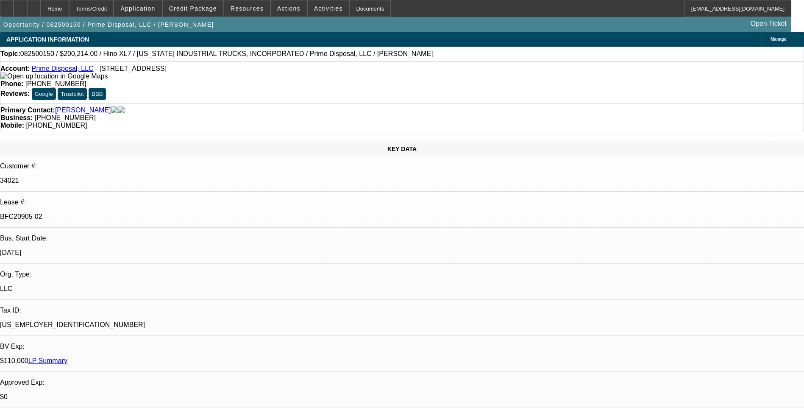
select select "6"
select select "1"
select select "6"
click at [111, 12] on div "Terms/Credit" at bounding box center [91, 8] width 45 height 17
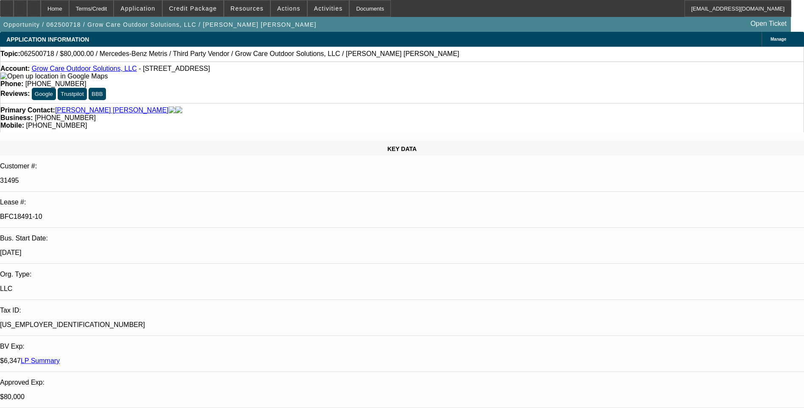
select select "0"
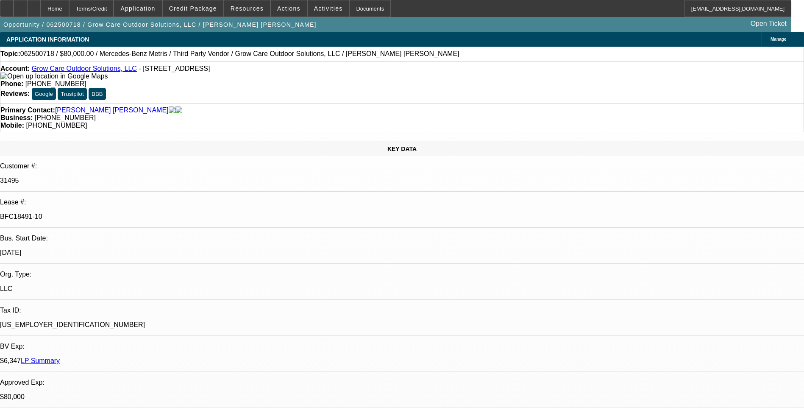
select select "0"
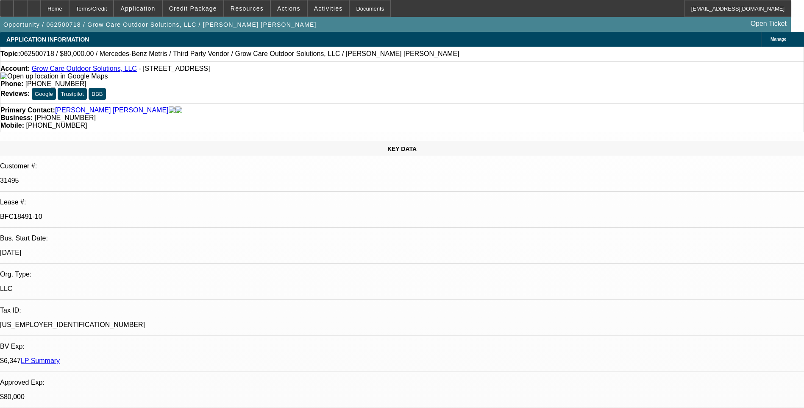
select select "0"
select select "1"
select select "6"
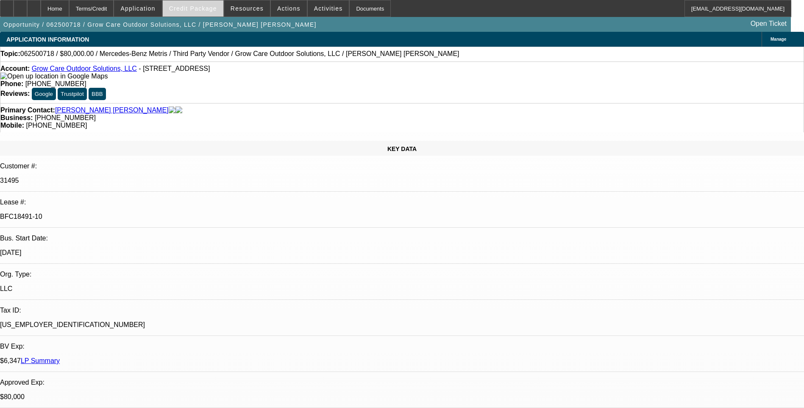
select select "1"
select select "6"
select select "1"
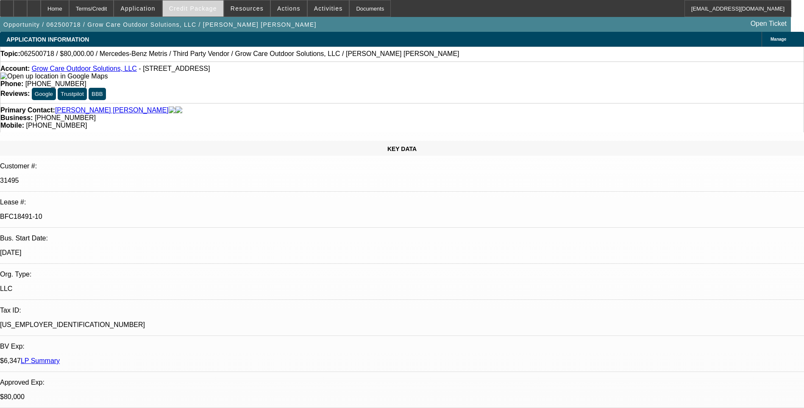
select select "6"
select select "1"
select select "6"
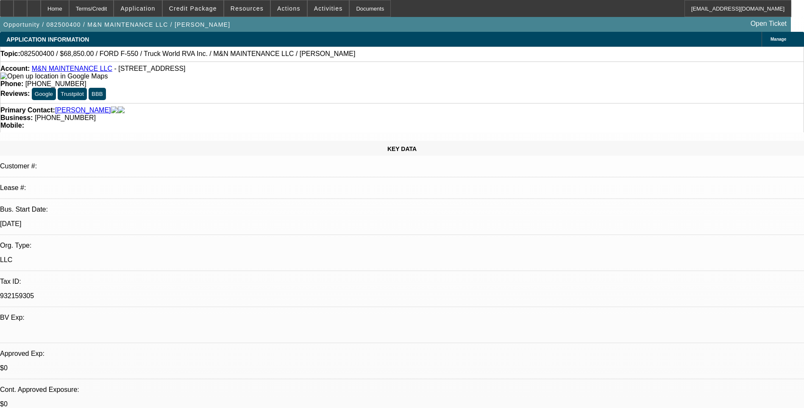
select select "0.1"
select select "0"
select select "1"
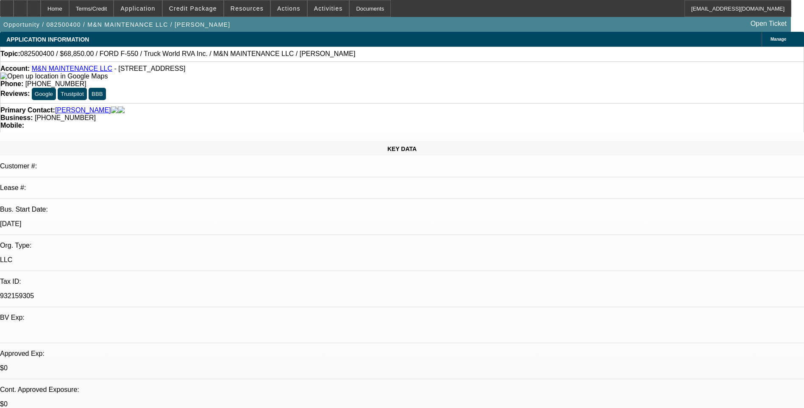
select select "6"
click at [114, 13] on div "Terms/Credit" at bounding box center [91, 8] width 45 height 17
click at [114, 9] on div "Terms/Credit" at bounding box center [91, 8] width 45 height 17
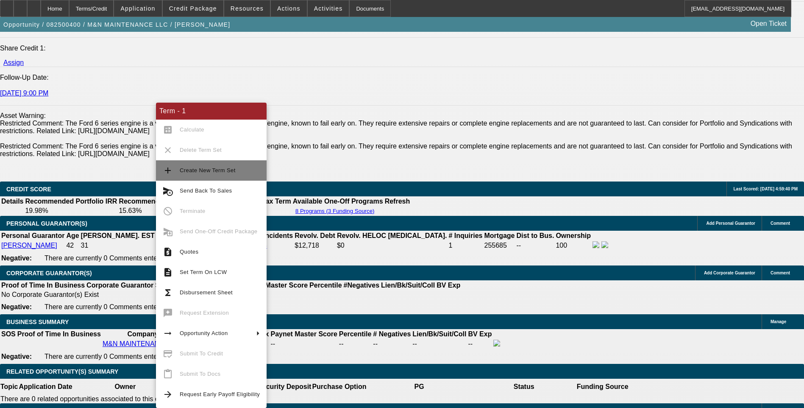
click at [192, 178] on button "add Create New Term Set" at bounding box center [211, 170] width 111 height 20
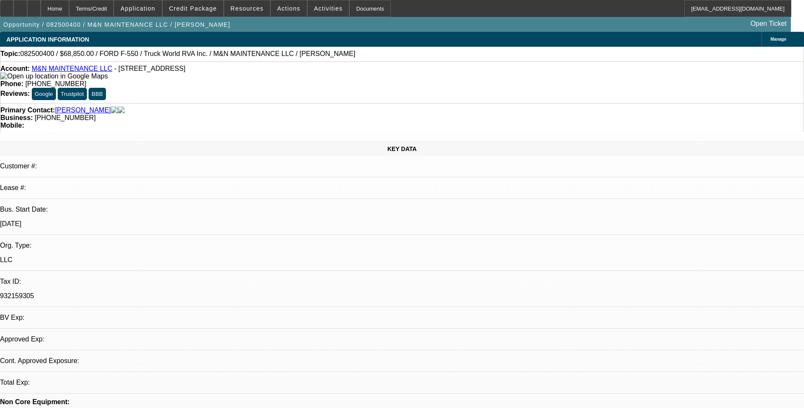
select select "0.1"
select select "0"
select select "0.1"
select select "0"
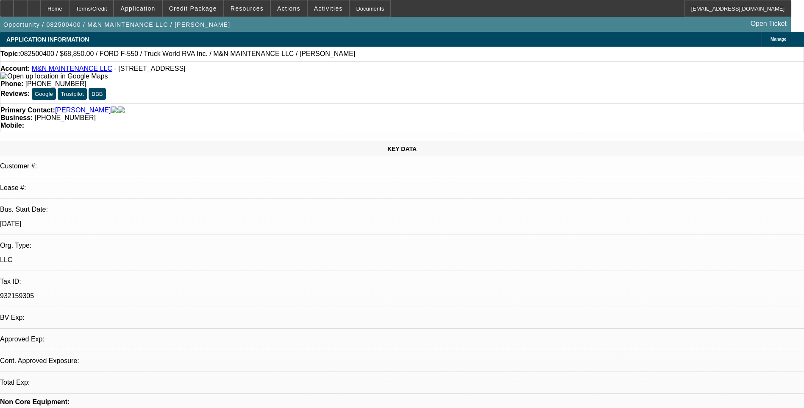
select select "0"
select select "1"
select select "6"
select select "1"
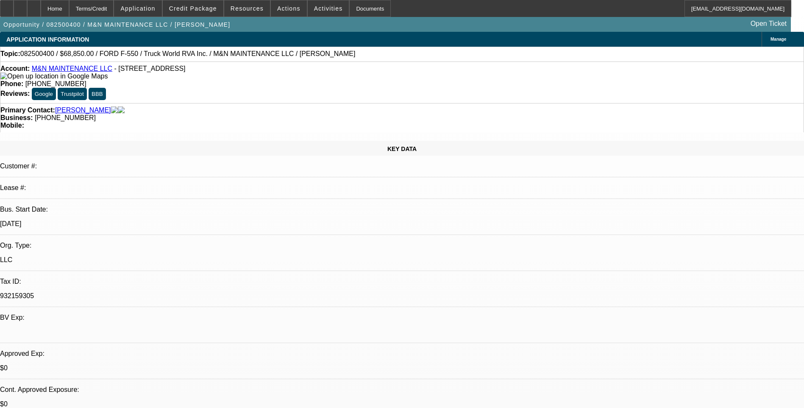
select select "1"
select select "6"
click at [114, 10] on div "Terms/Credit" at bounding box center [91, 8] width 45 height 17
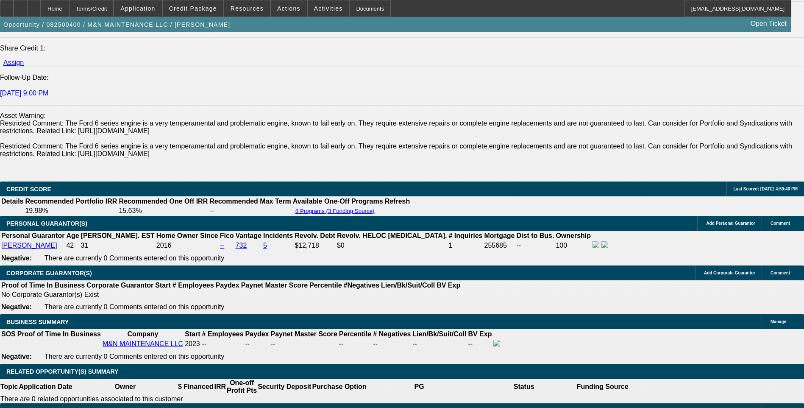
scroll to position [1212, 0]
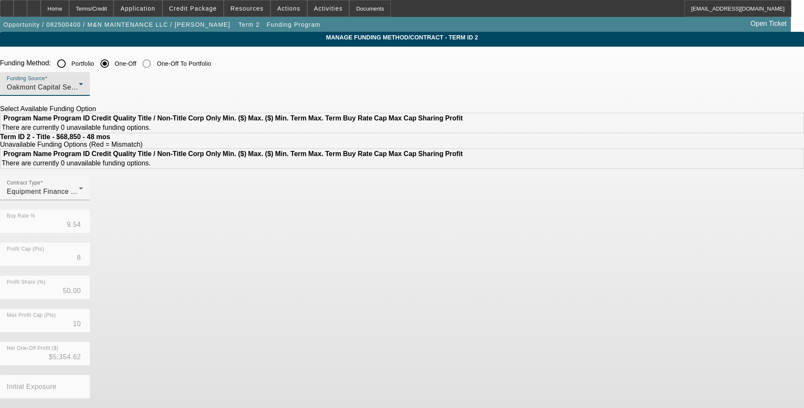
click at [79, 91] on div "Oakmont Capital Services" at bounding box center [43, 87] width 72 height 10
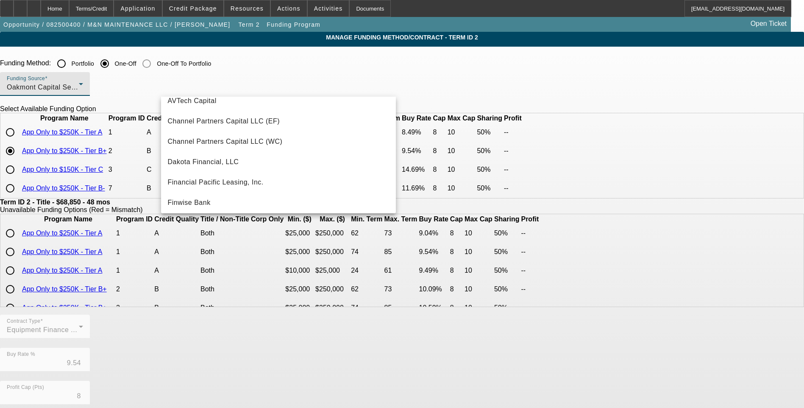
scroll to position [22, 0]
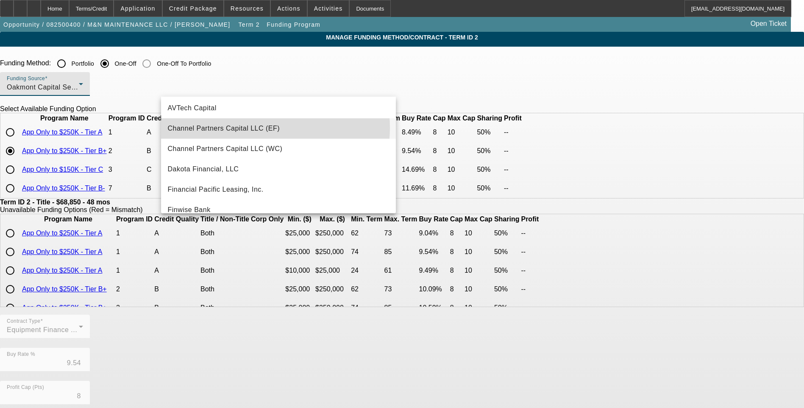
click at [267, 128] on span "Channel Partners Capital LLC (EF)" at bounding box center [224, 128] width 112 height 10
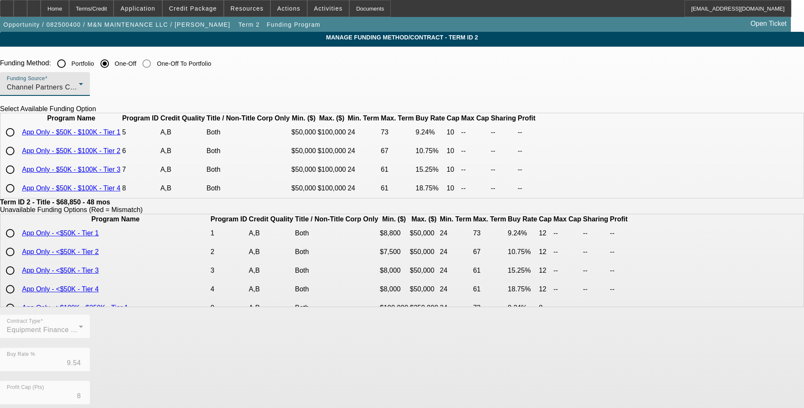
click at [19, 159] on input "radio" at bounding box center [10, 150] width 17 height 17
radio input "true"
type input "10.75"
type input "10"
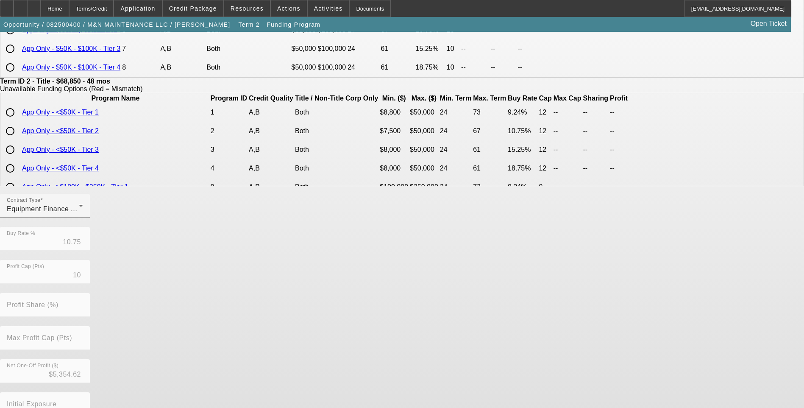
scroll to position [178, 0]
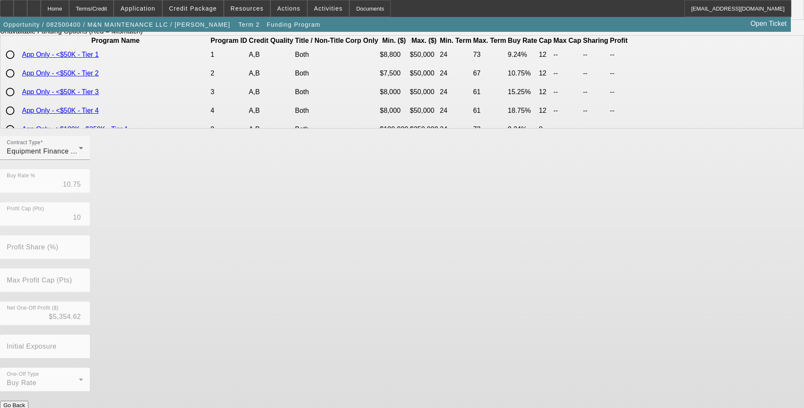
click at [24, 407] on button "Submit" at bounding box center [12, 413] width 24 height 9
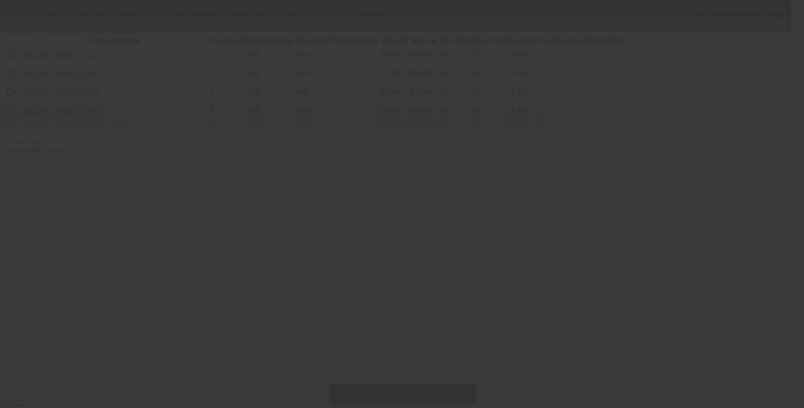
type input "9.54"
type input "8"
type input "50.00"
type input "10"
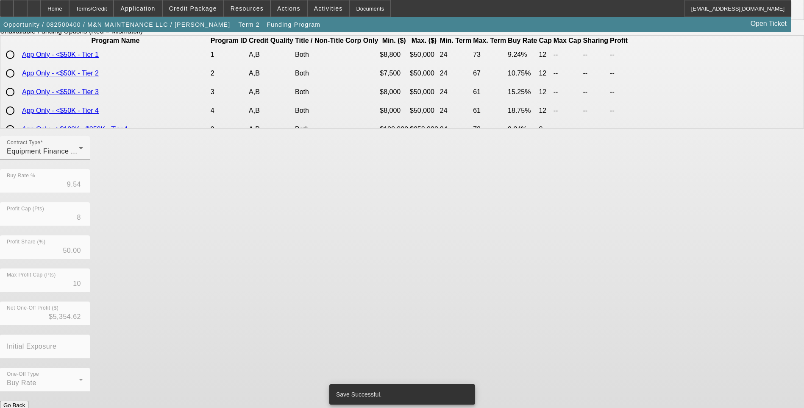
scroll to position [0, 0]
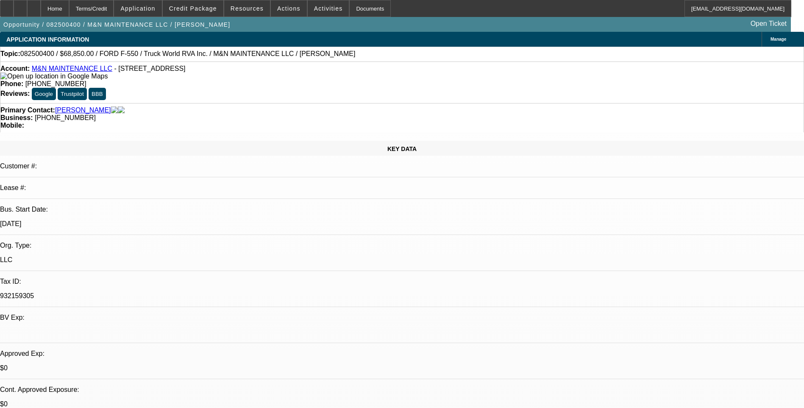
select select "0.1"
select select "0"
select select "6"
select select "0.1"
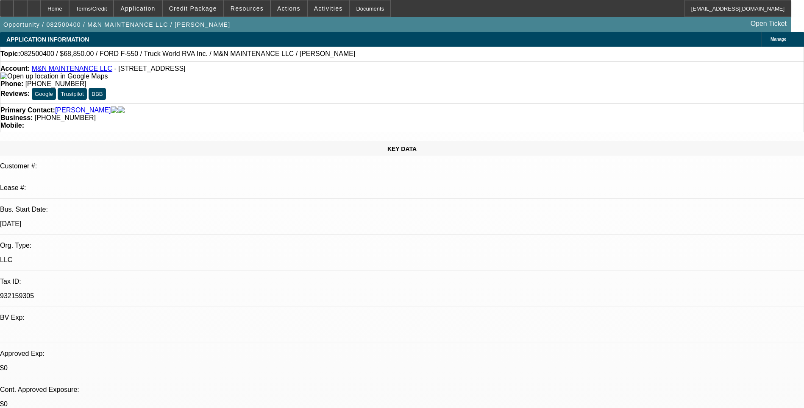
select select "0"
select select "6"
click at [113, 12] on div "Terms/Credit" at bounding box center [91, 8] width 45 height 17
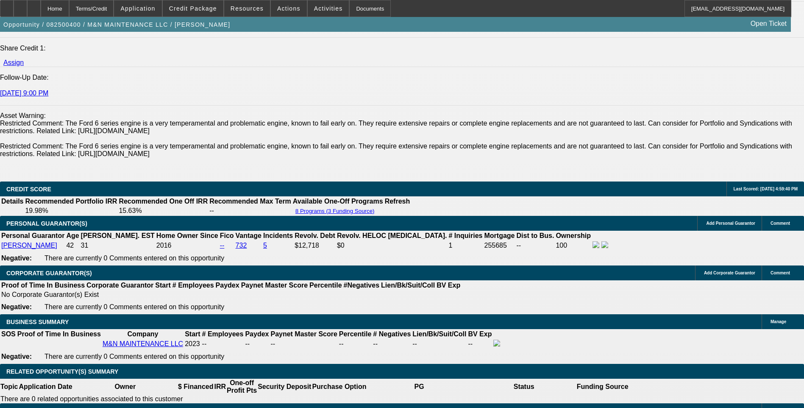
scroll to position [1212, 0]
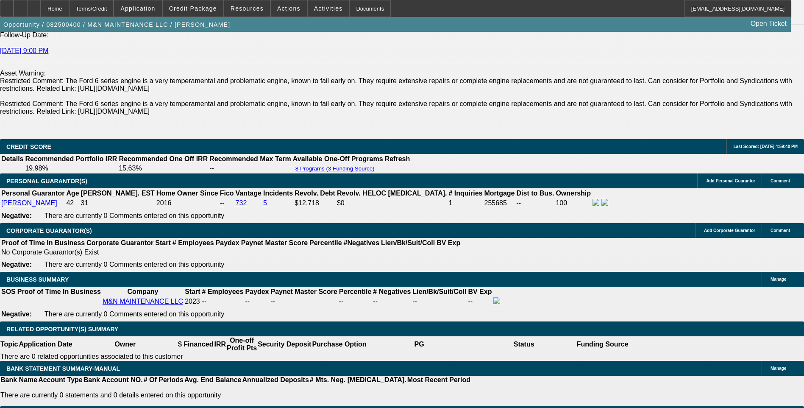
type input "UNKNOWN"
type input "1.5"
type input "$1,478.73"
type input "16.5"
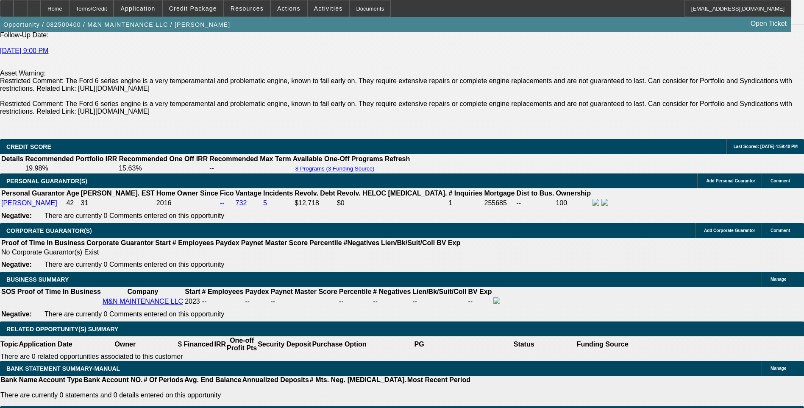
type input "$1,968.90"
type input "16.5"
type input "196"
type input "1965"
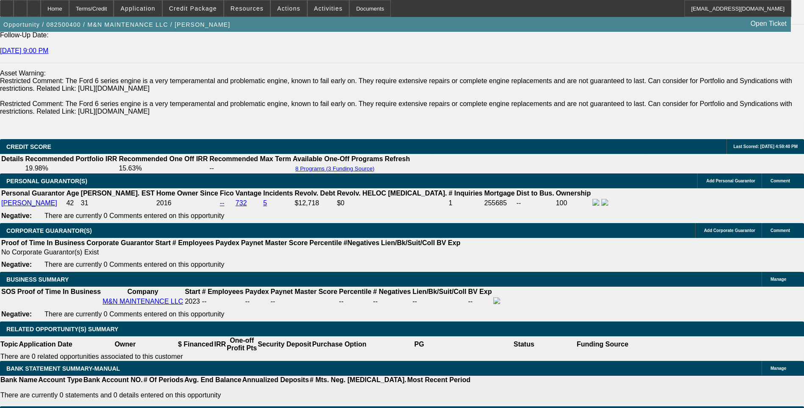
type input "16.4"
type input "$1,965.00"
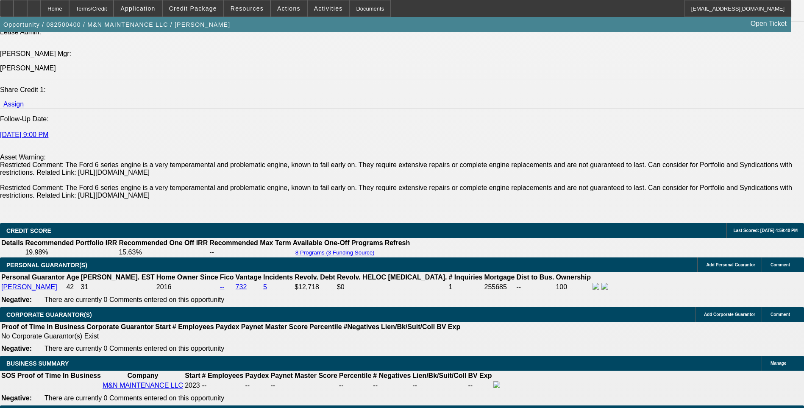
scroll to position [1128, 0]
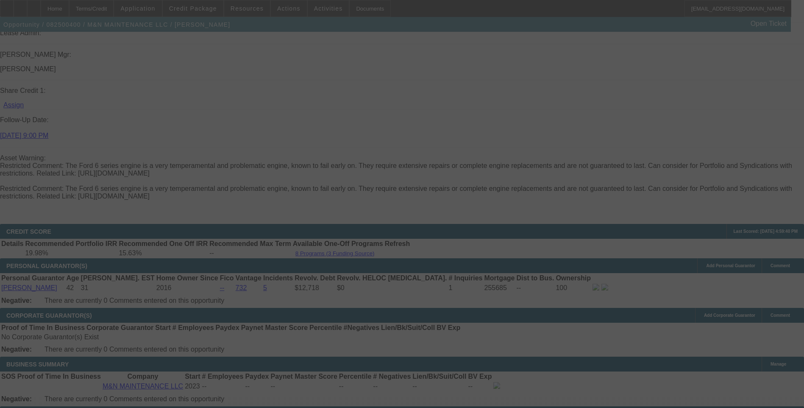
scroll to position [1170, 0]
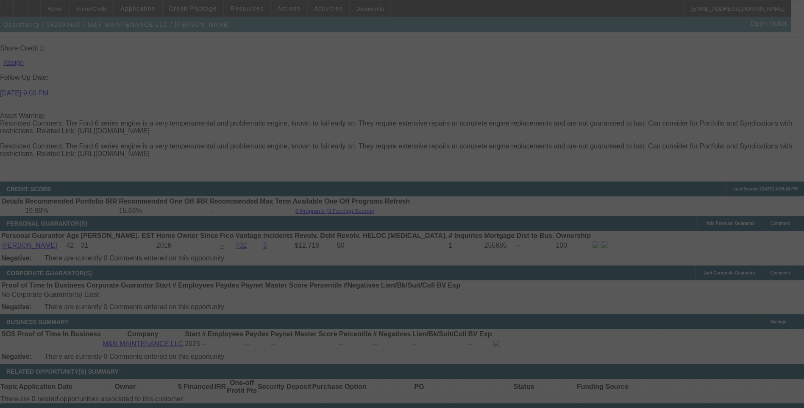
select select "0.1"
select select "0"
select select "6"
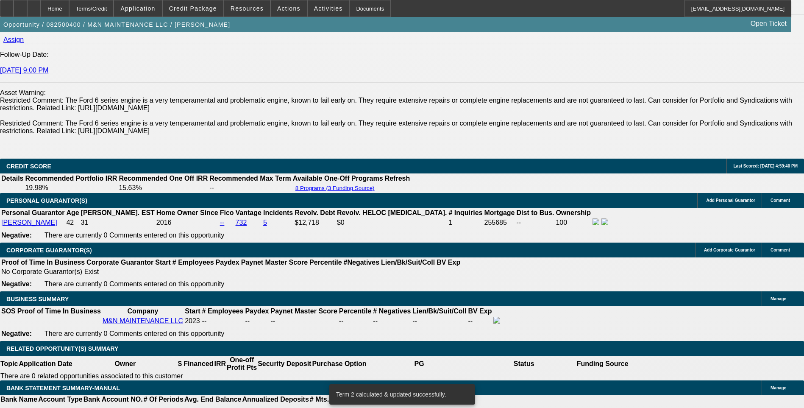
scroll to position [1212, 0]
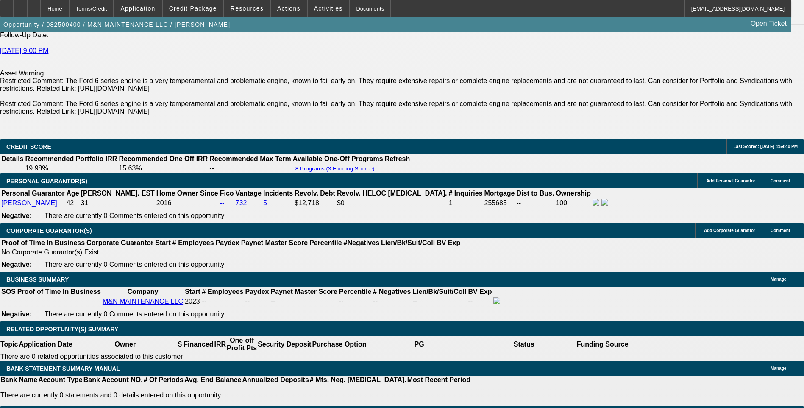
type input "19"
type input "UNKNOWN"
type input "1950"
type input "16"
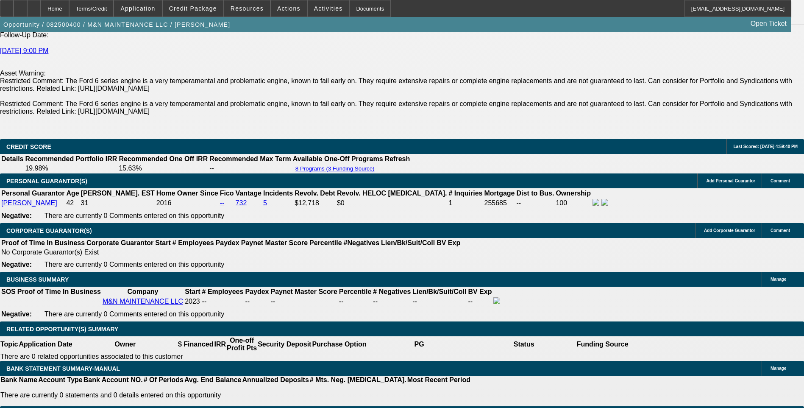
type input "$1,950.00"
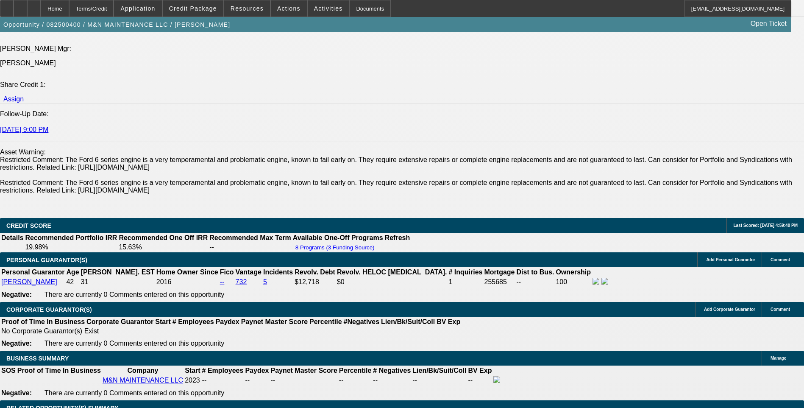
scroll to position [1128, 0]
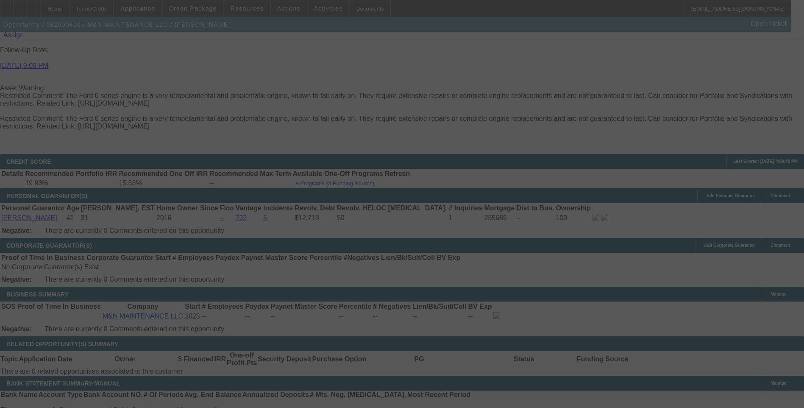
scroll to position [1212, 0]
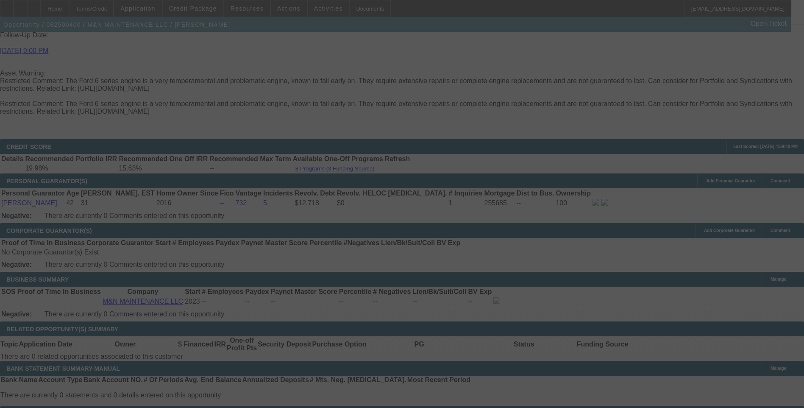
select select "0.1"
select select "0"
select select "6"
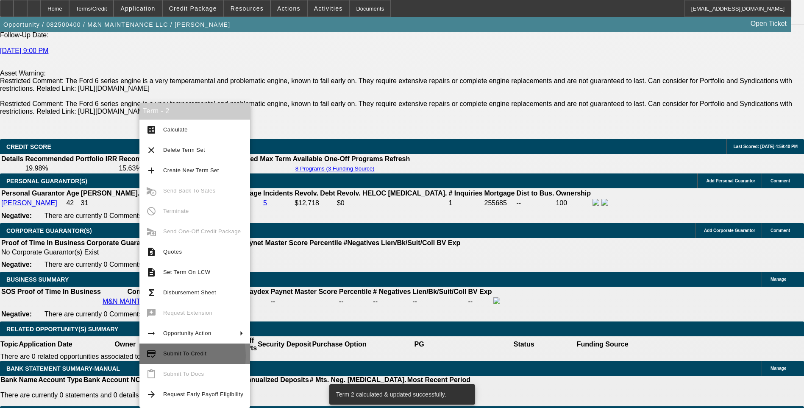
click at [175, 356] on span "Submit To Credit" at bounding box center [184, 353] width 43 height 6
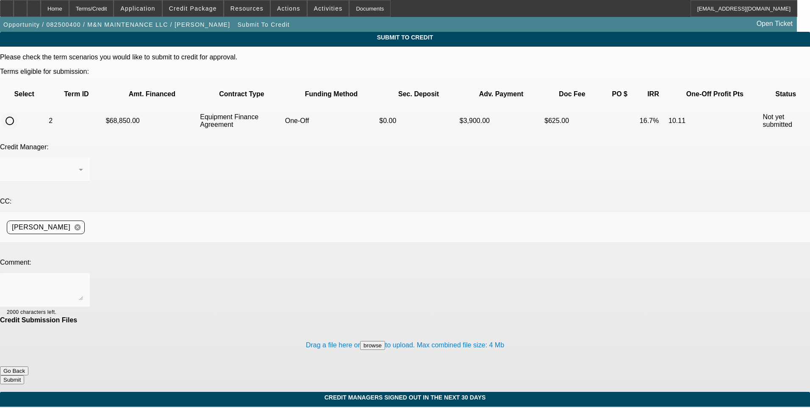
click at [18, 112] on input "radio" at bounding box center [9, 120] width 17 height 17
radio input "true"
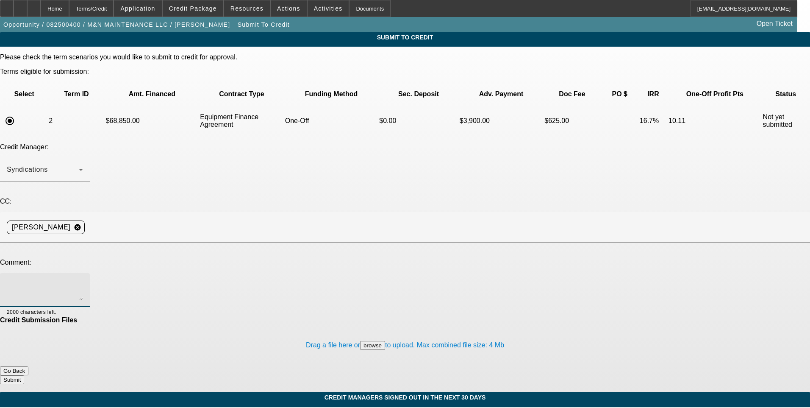
click at [83, 280] on textarea at bounding box center [45, 290] width 76 height 20
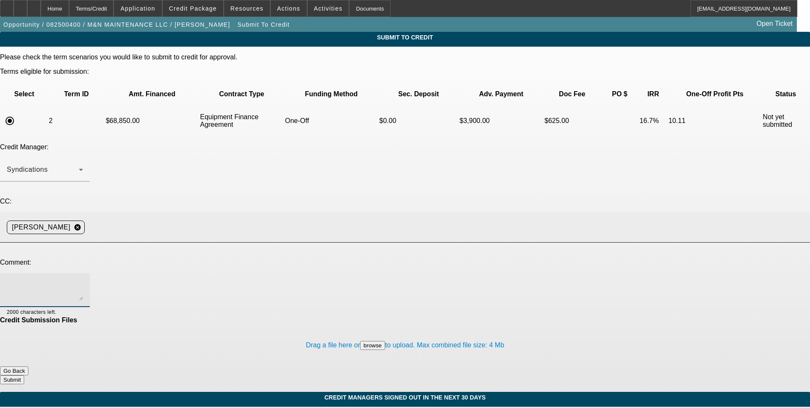
click at [175, 219] on input at bounding box center [444, 227] width 712 height 17
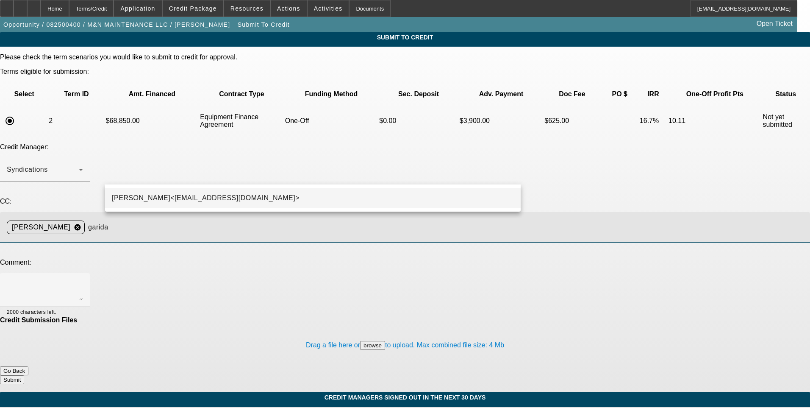
type input "garida"
click at [169, 201] on span "George Arida<GArida@beaconfunding.com>" at bounding box center [206, 198] width 188 height 10
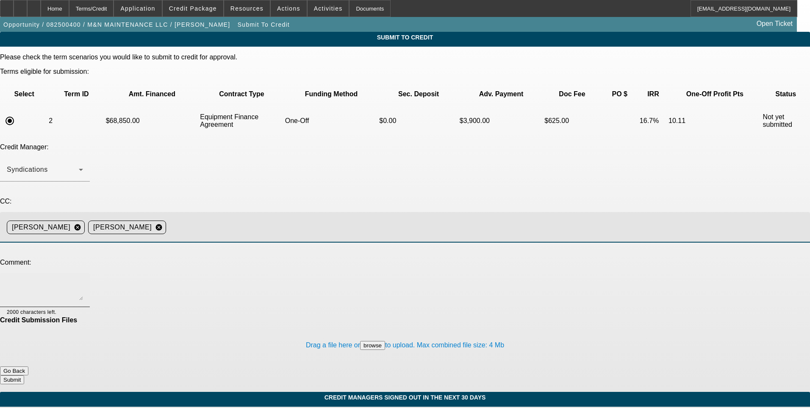
click at [83, 280] on textarea at bounding box center [45, 290] width 76 height 20
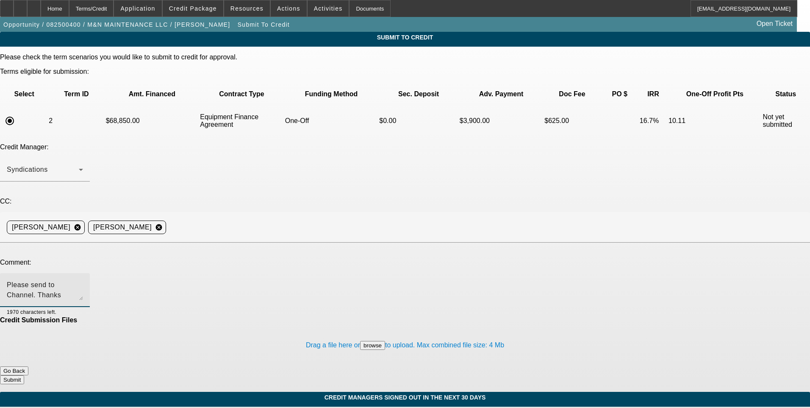
type textarea "Please send to Channel. Thanks"
click at [24, 375] on button "Submit" at bounding box center [12, 379] width 24 height 9
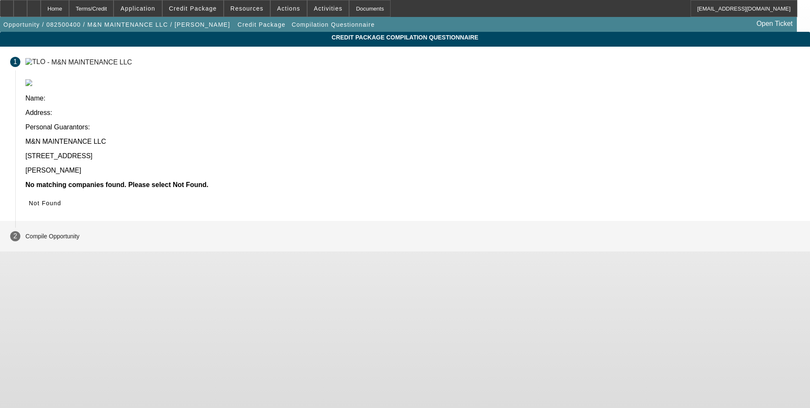
click at [29, 200] on icon at bounding box center [29, 203] width 0 height 7
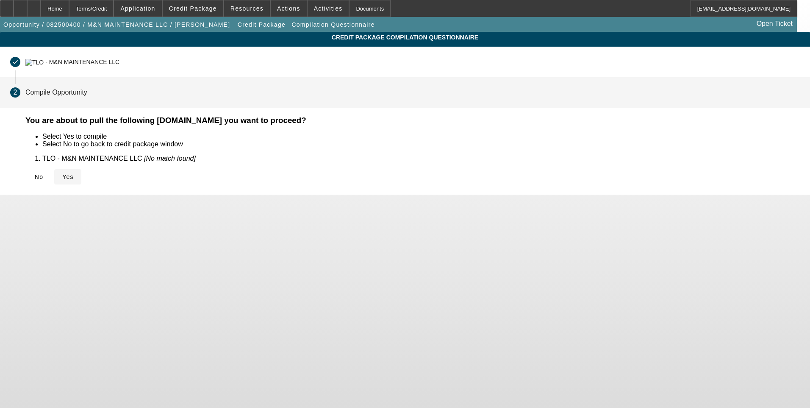
click at [62, 175] on icon at bounding box center [62, 176] width 0 height 7
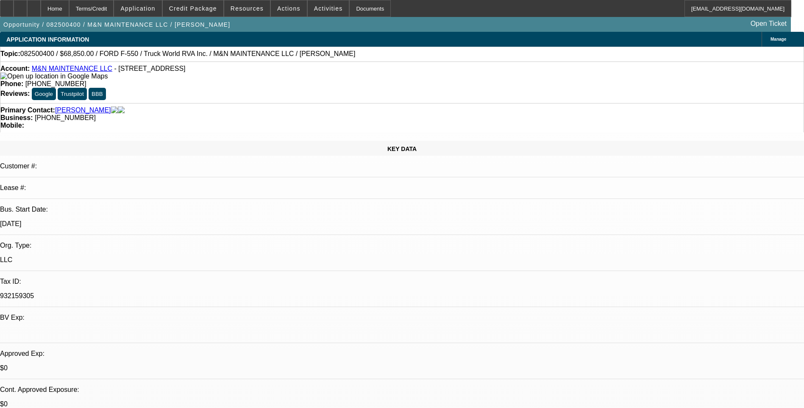
select select "0.1"
select select "0"
select select "6"
select select "0.1"
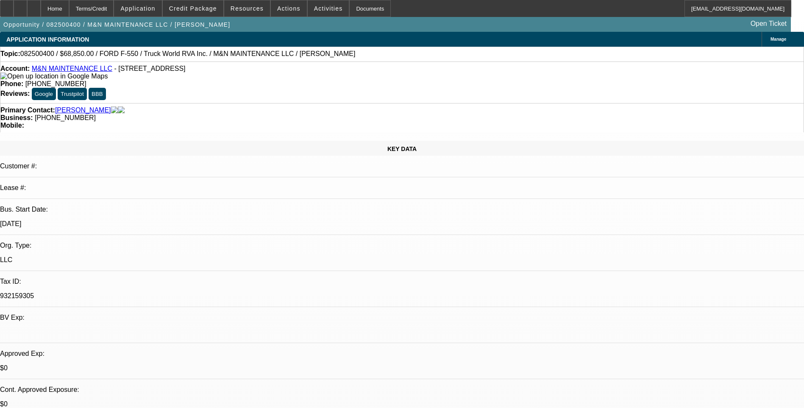
select select "0"
select select "6"
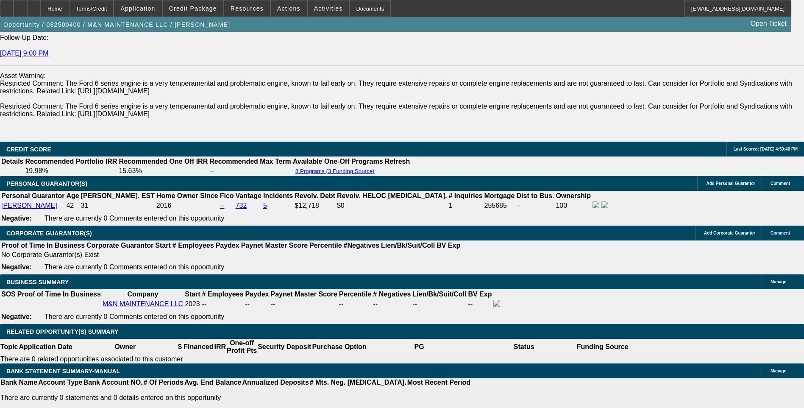
scroll to position [1229, 0]
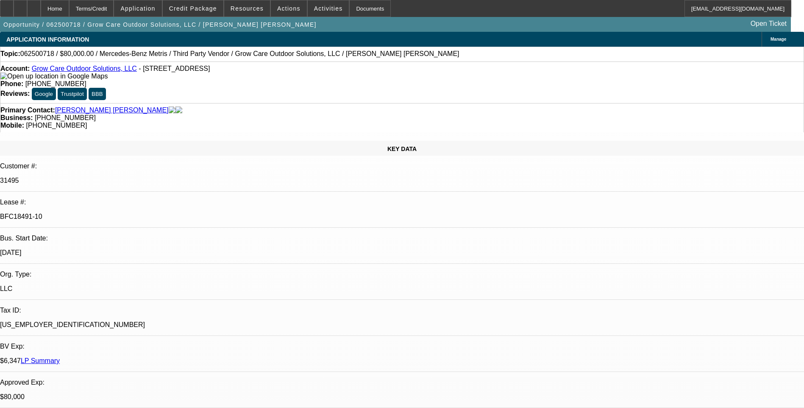
select select "0"
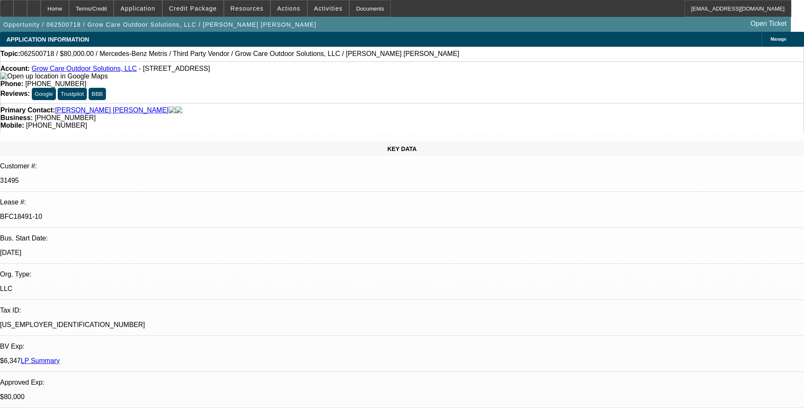
select select "0"
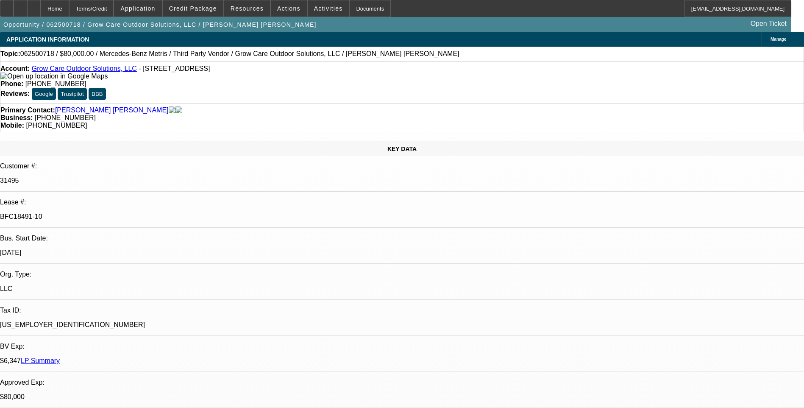
select select "0"
select select "1"
select select "6"
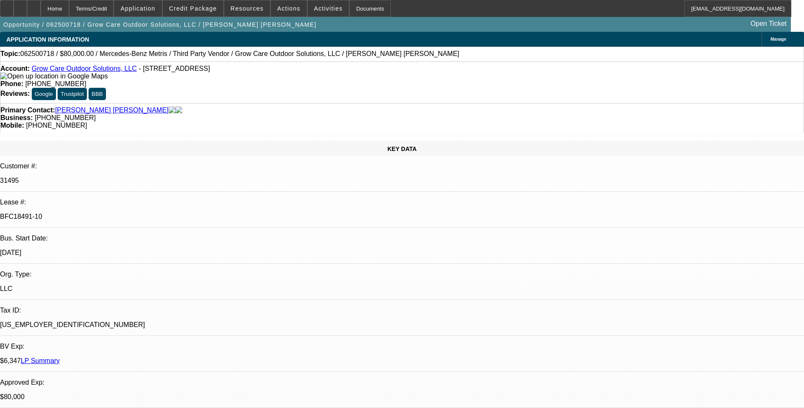
select select "1"
select select "6"
select select "1"
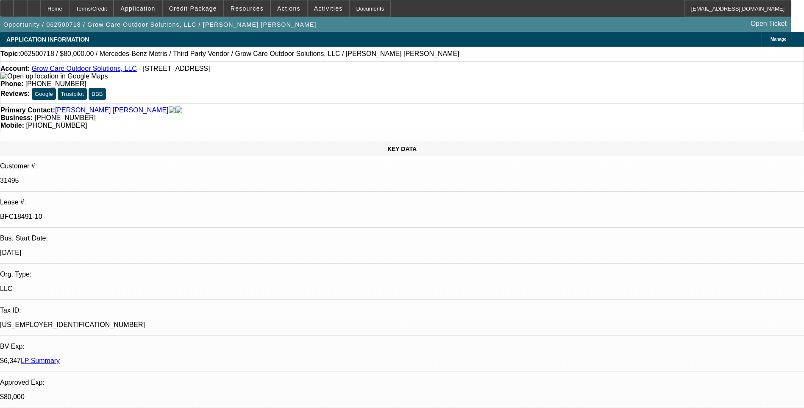
select select "6"
select select "1"
select select "6"
click at [529, 103] on div "Primary Contact: Granados Paiz, Jose Business: (239) 677-9160 Mobile: (954) 790…" at bounding box center [402, 117] width 804 height 29
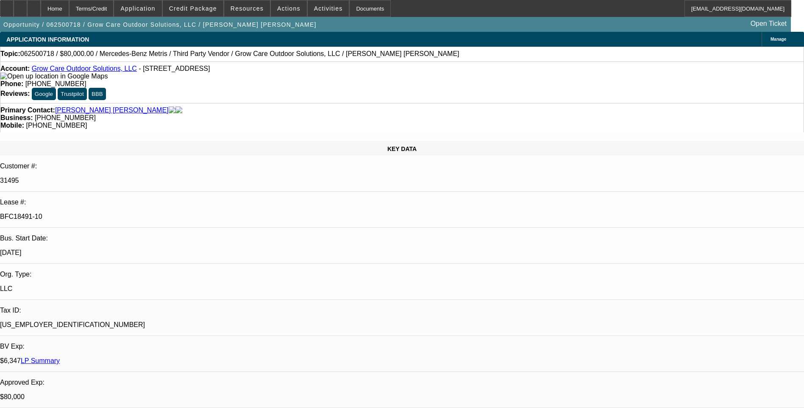
click at [529, 103] on div "Primary Contact: Granados Paiz, Jose Business: (239) 677-9160 Mobile: (954) 790…" at bounding box center [402, 117] width 804 height 29
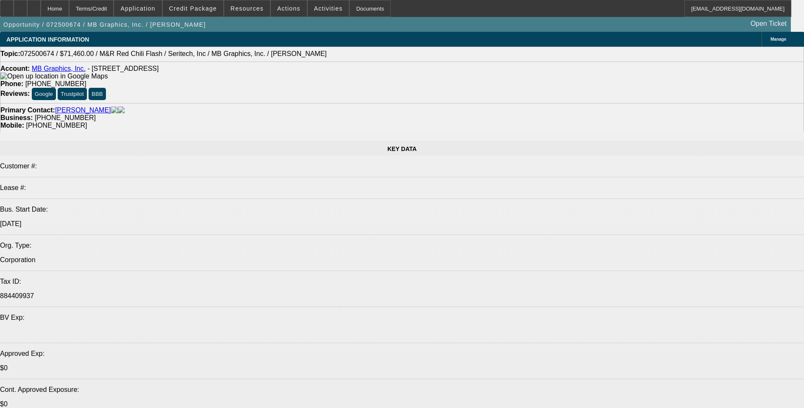
select select "0.1"
select select "0"
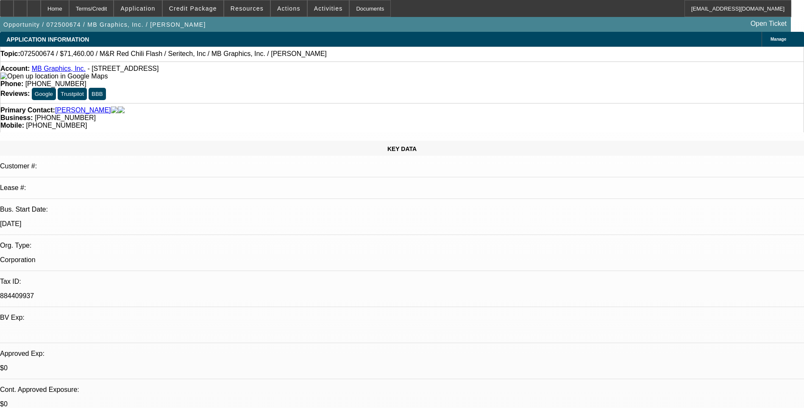
select select "0.1"
select select "0"
select select "0.1"
select select "0"
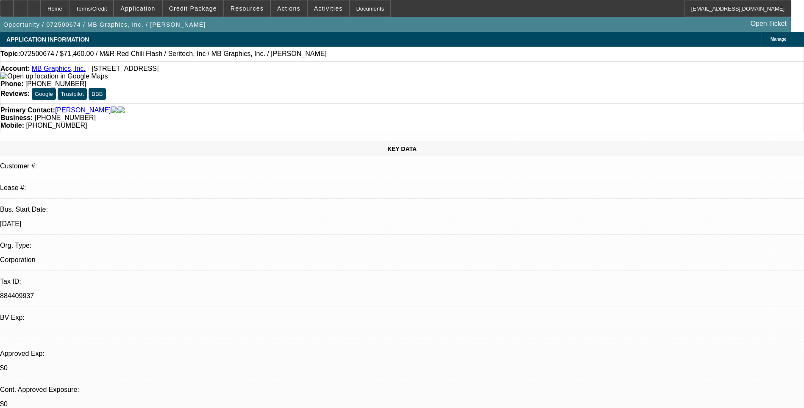
select select "0"
select select "0.1"
select select "0"
select select "0.1"
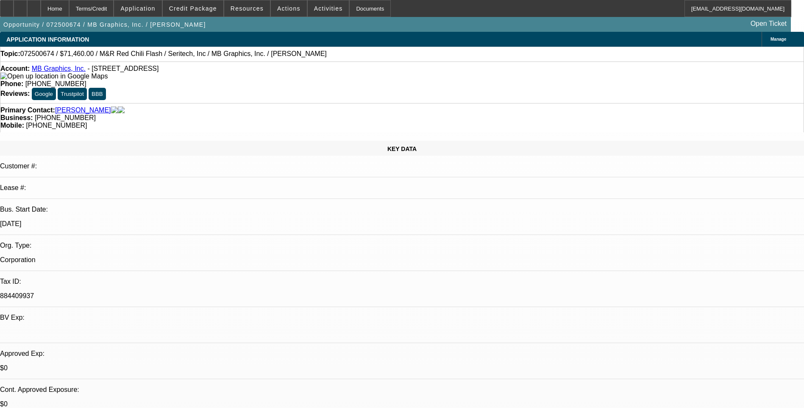
select select "1"
select select "5"
select select "1"
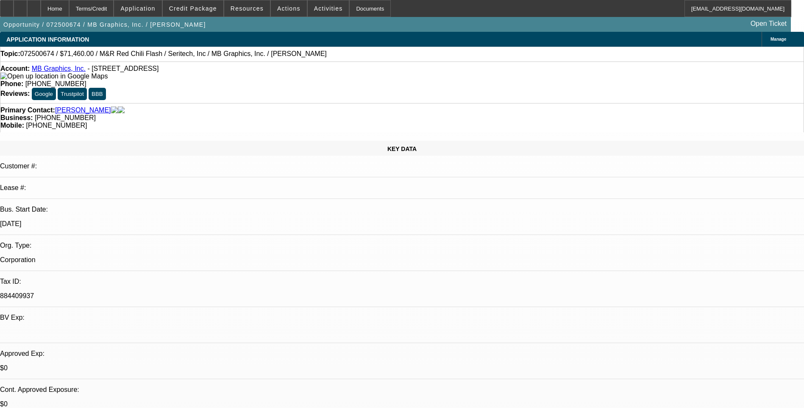
select select "5"
select select "1"
select select "5"
select select "1"
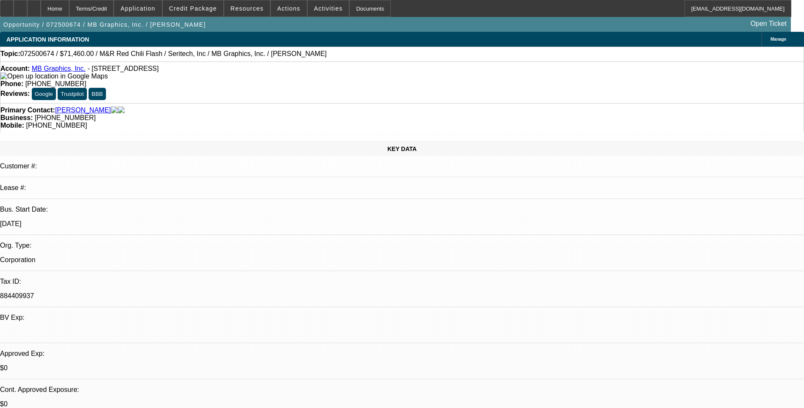
select select "1"
select select "5"
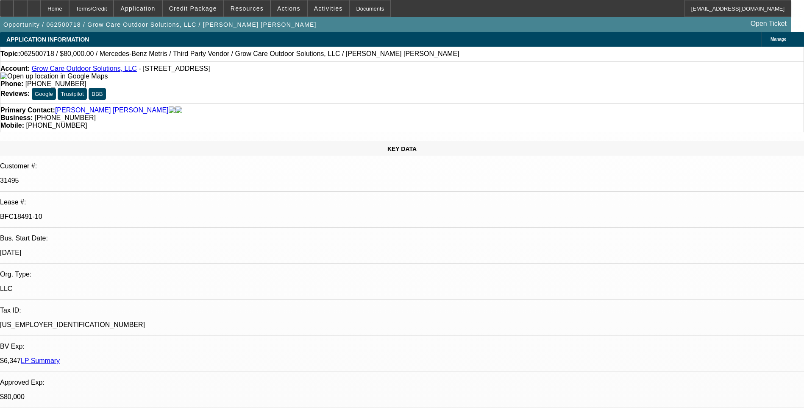
select select "0"
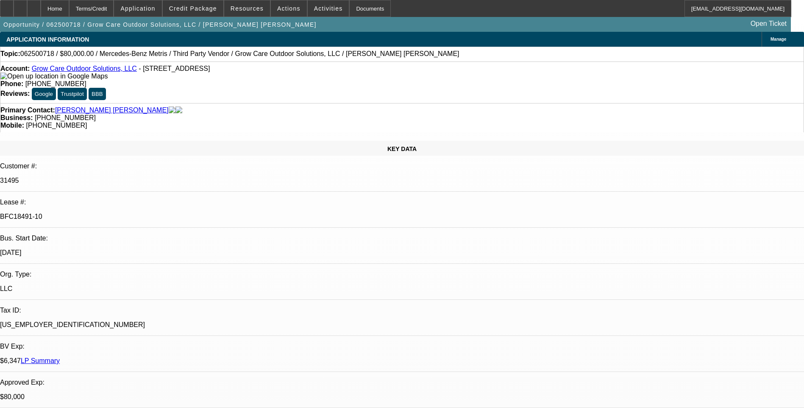
select select "0"
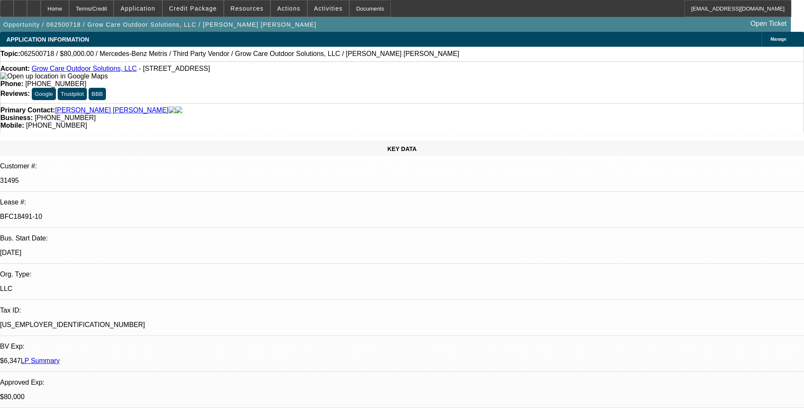
select select "0"
select select "1"
select select "6"
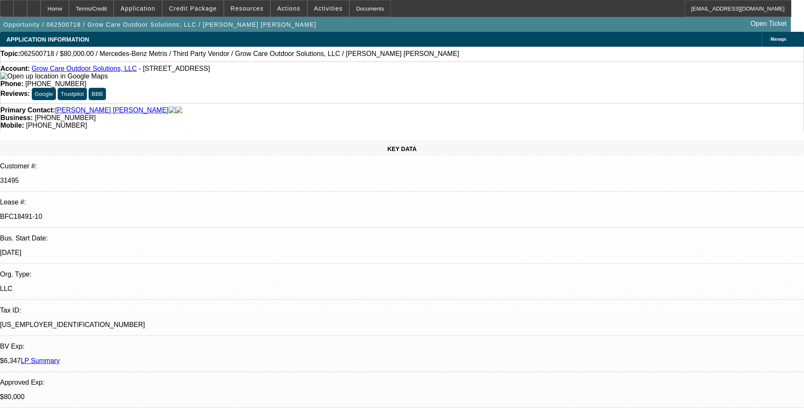
select select "1"
select select "6"
select select "1"
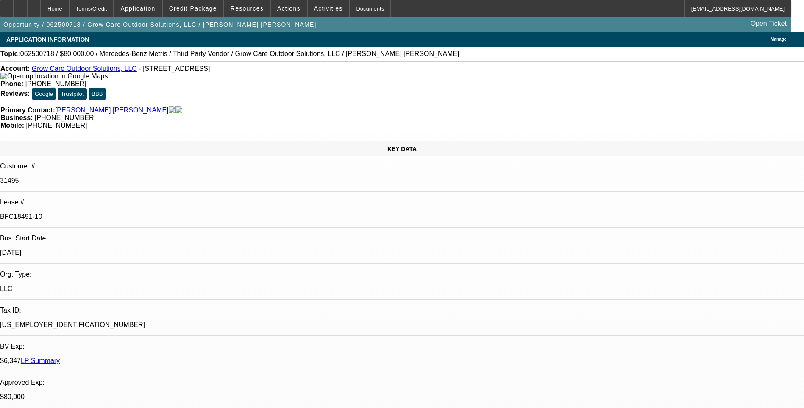
select select "6"
select select "1"
select select "6"
click at [196, 14] on span at bounding box center [193, 8] width 61 height 20
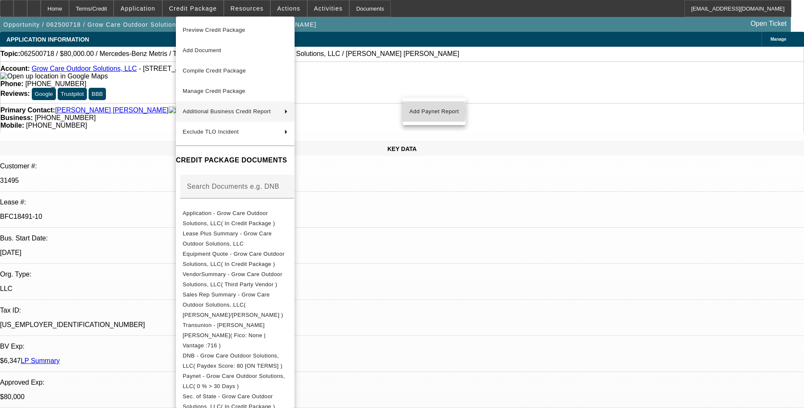
click at [416, 111] on span "Add Paynet Report" at bounding box center [434, 111] width 50 height 10
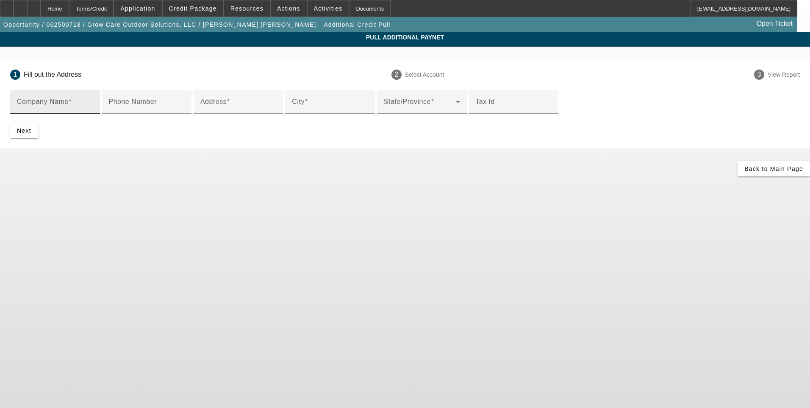
click at [93, 107] on input "Company Name" at bounding box center [55, 105] width 76 height 10
type input "Youngquist Brothers"
click at [185, 110] on input "Phone Number" at bounding box center [146, 105] width 76 height 10
type input "2394894444"
click at [277, 114] on div "Address" at bounding box center [238, 102] width 76 height 24
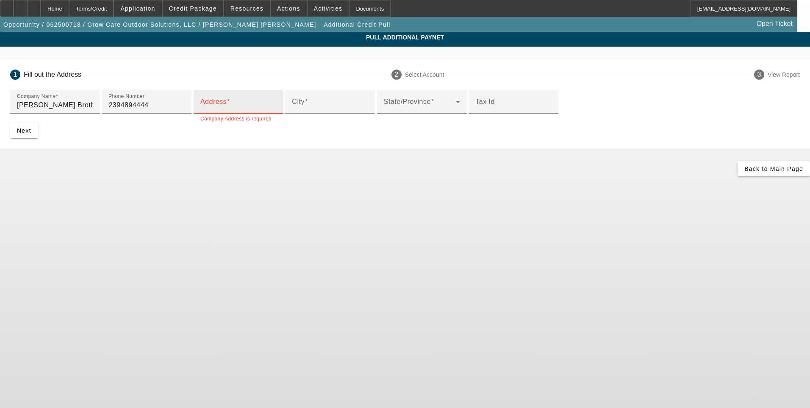
drag, startPoint x: 202, startPoint y: 172, endPoint x: 191, endPoint y: 176, distance: 12.1
click at [202, 105] on mat-label "Address" at bounding box center [213, 101] width 26 height 7
click at [202, 110] on input "Address" at bounding box center [238, 105] width 76 height 10
paste input "15465 PINE RIDGE RD"
type input "15465 PINE RIDGE RD"
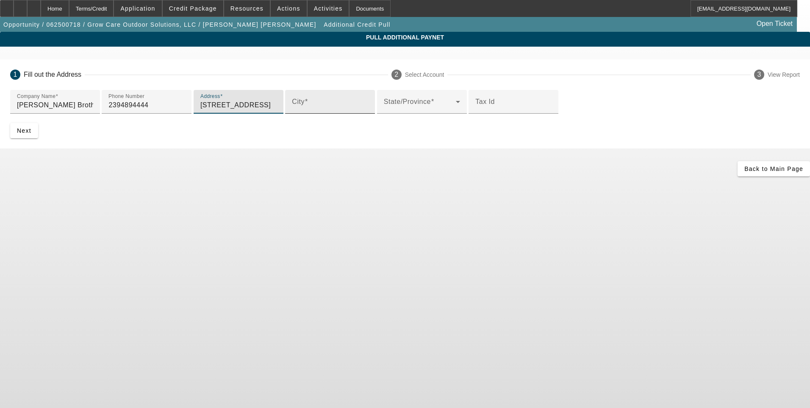
click at [292, 110] on input "City" at bounding box center [330, 105] width 76 height 10
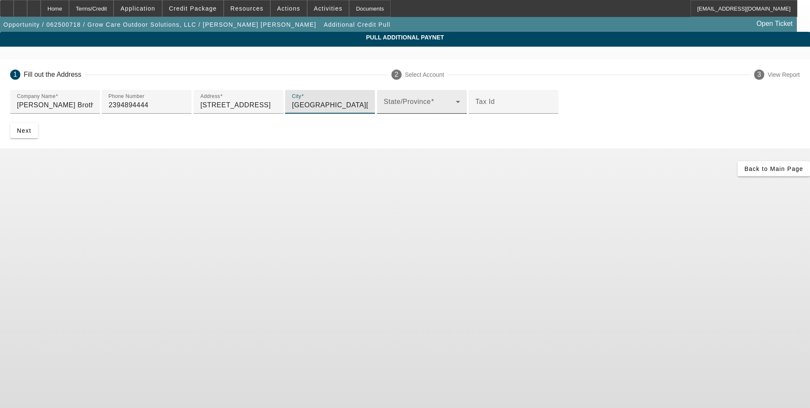
type input "Fort Myers"
click at [384, 110] on span at bounding box center [420, 105] width 72 height 10
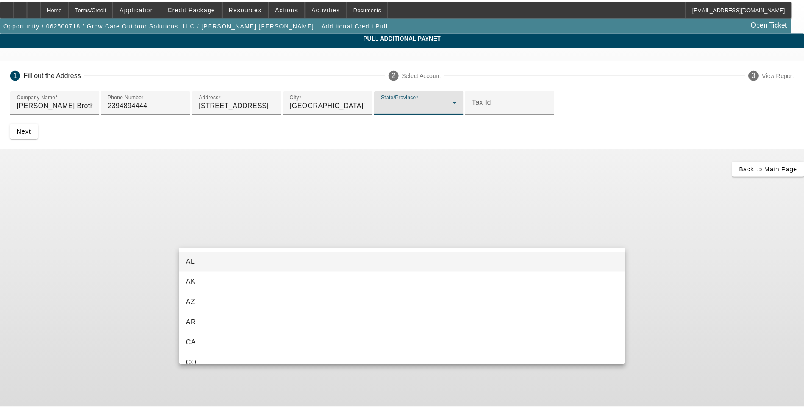
scroll to position [90, 0]
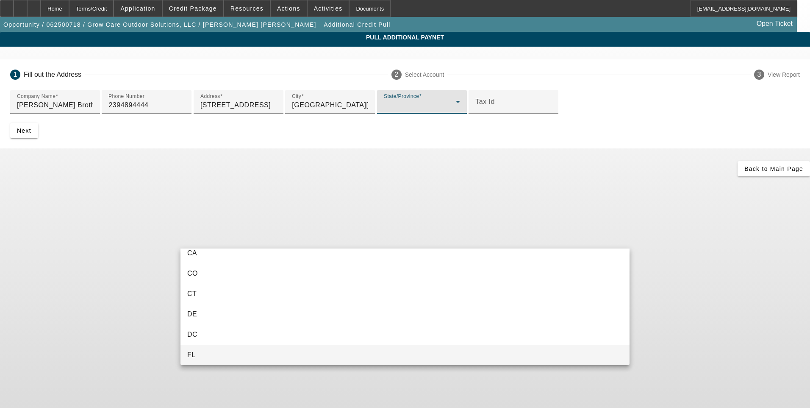
click at [203, 358] on mat-option "FL" at bounding box center [405, 355] width 449 height 20
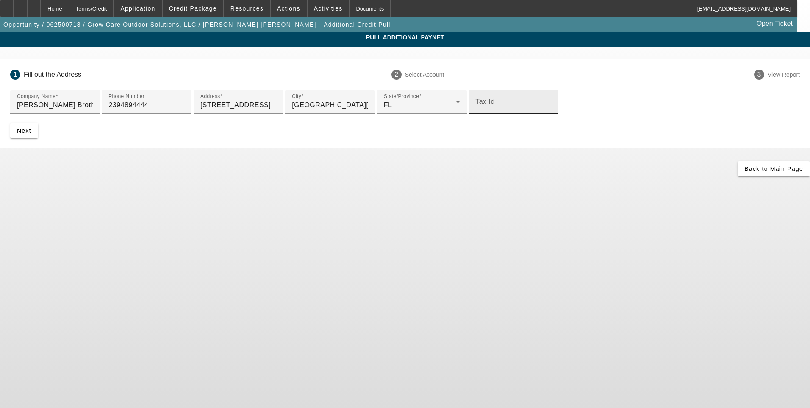
click at [475, 110] on input "Tax Id" at bounding box center [513, 105] width 76 height 10
paste input "59-1836961"
type input "59-1836961"
click at [31, 134] on span "Next" at bounding box center [24, 130] width 14 height 7
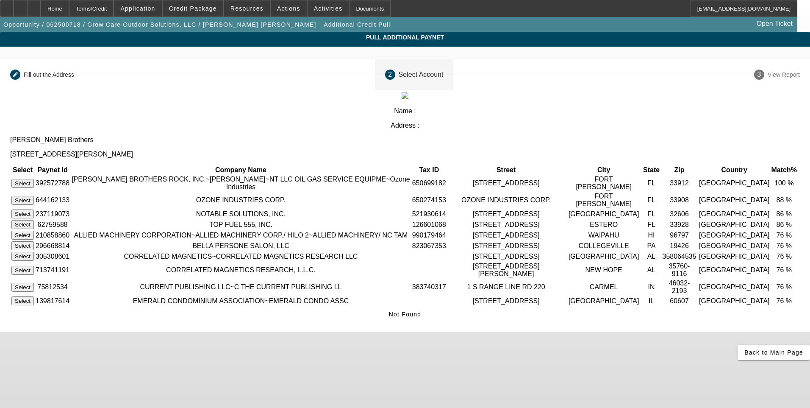
click at [34, 179] on button "Select" at bounding box center [22, 183] width 22 height 9
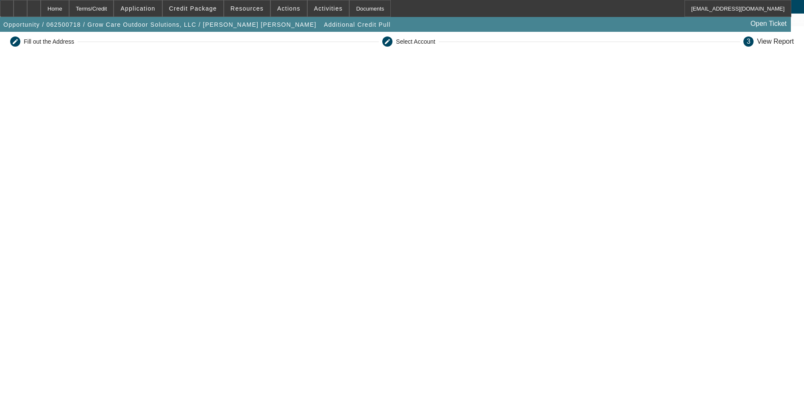
scroll to position [0, 0]
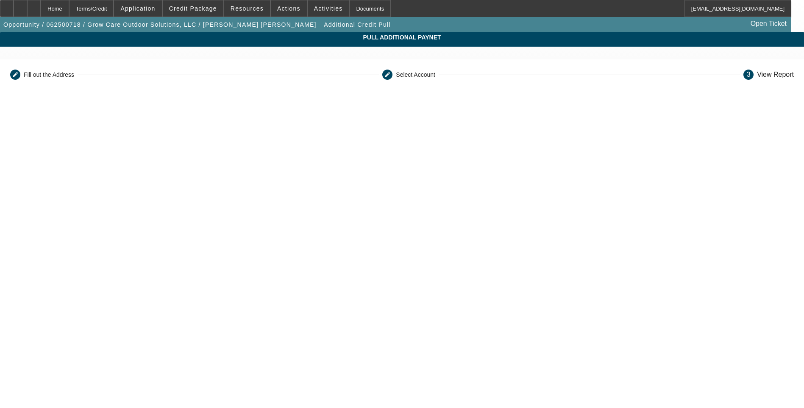
click at [704, 175] on app-additional-credit-pull "Pull Additional Paynet Editable create Fill out the Address Editable create Sel…" at bounding box center [402, 284] width 804 height 504
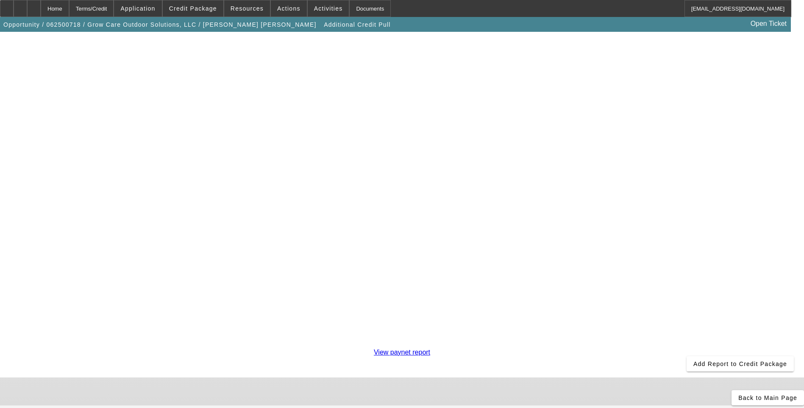
scroll to position [148, 0]
click at [693, 360] on span "Add Report to Credit Package" at bounding box center [740, 363] width 94 height 7
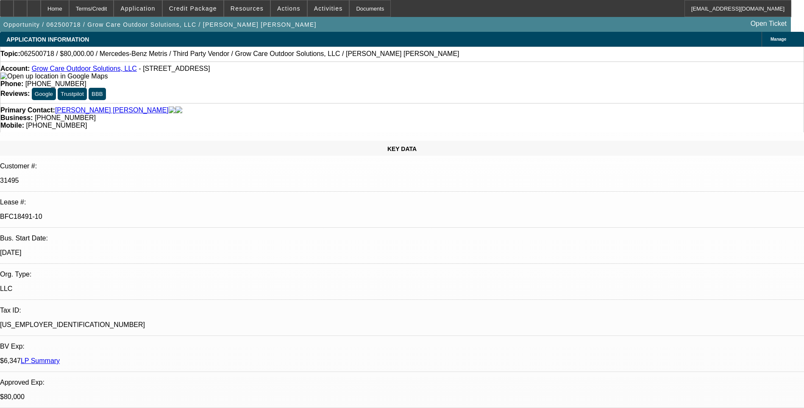
select select "0"
select select "6"
select select "0"
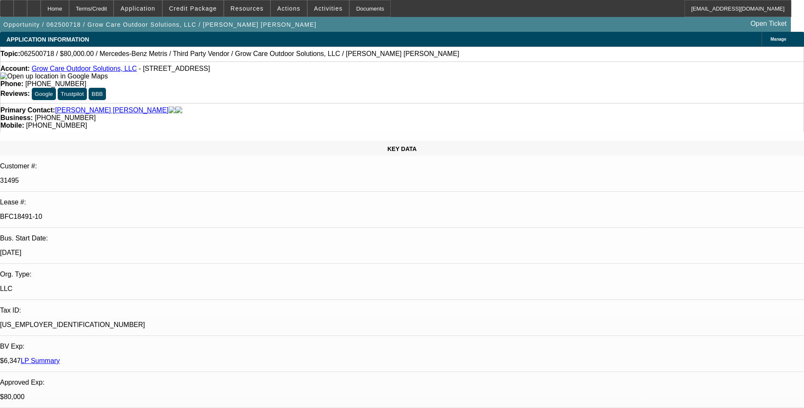
select select "0"
select select "6"
select select "0"
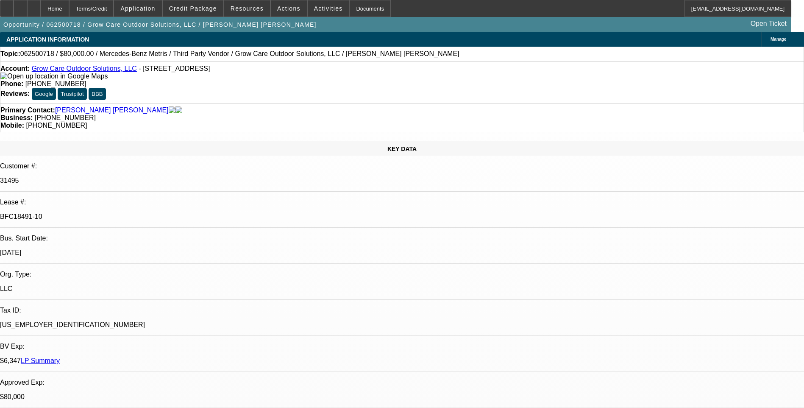
select select "0"
select select "6"
select select "0"
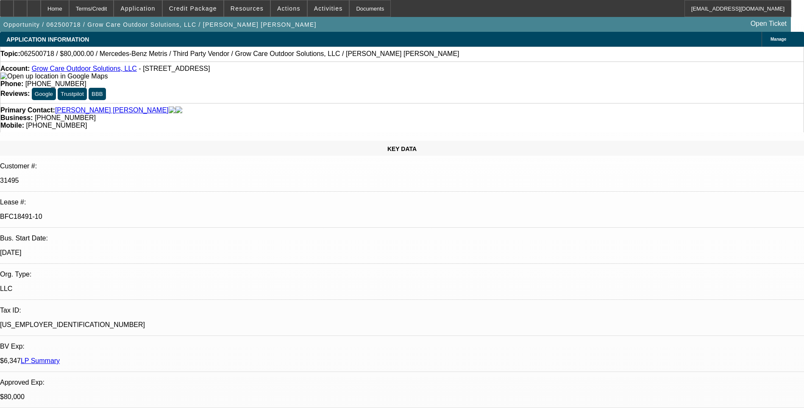
select select "6"
drag, startPoint x: 16, startPoint y: 8, endPoint x: 53, endPoint y: 0, distance: 37.7
click at [7, 6] on icon at bounding box center [7, 6] width 0 height 0
click at [198, 11] on span "Credit Package" at bounding box center [193, 8] width 48 height 7
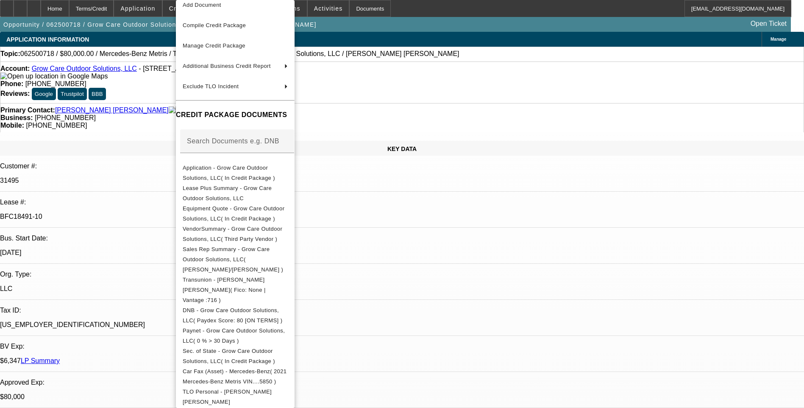
scroll to position [159, 0]
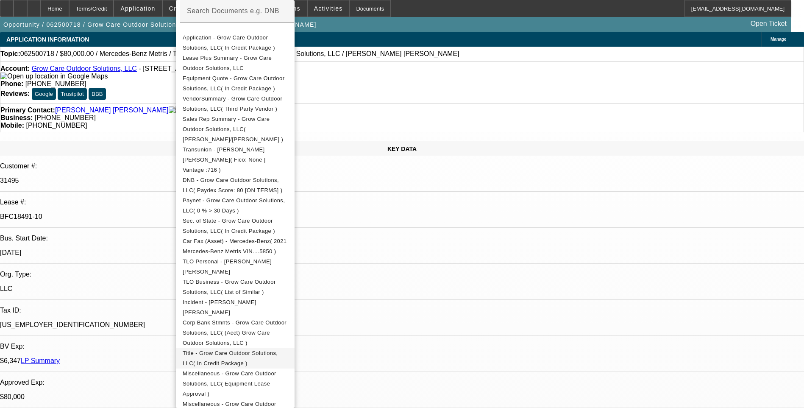
drag, startPoint x: 266, startPoint y: 334, endPoint x: 355, endPoint y: 172, distance: 184.3
click at [266, 350] on span "Title - Grow Care Outdoor Solutions, LLC( In Credit Package )" at bounding box center [230, 358] width 95 height 17
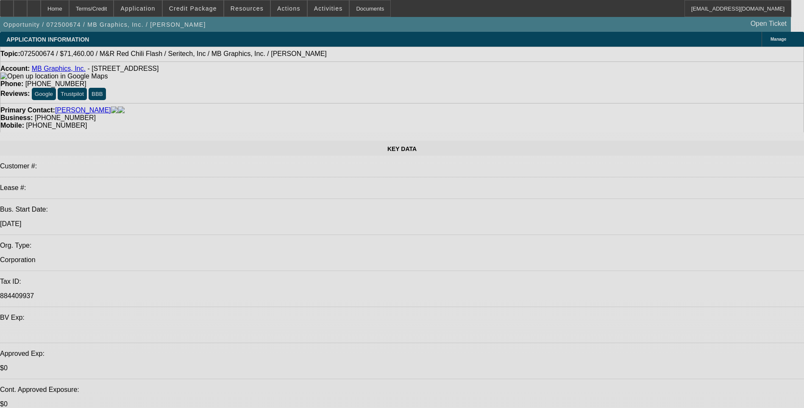
select select "0.1"
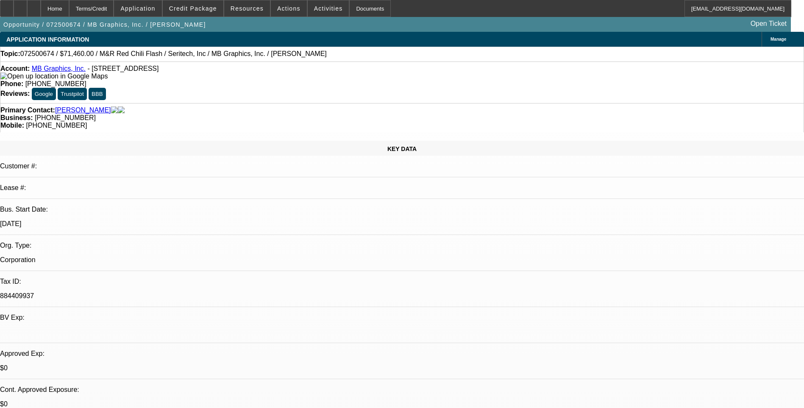
select select "0"
select select "0.1"
select select "0"
select select "0.1"
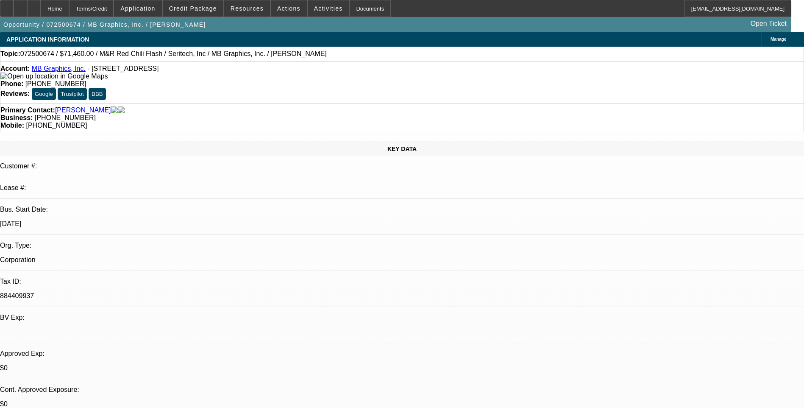
select select "0"
select select "0.1"
select select "0"
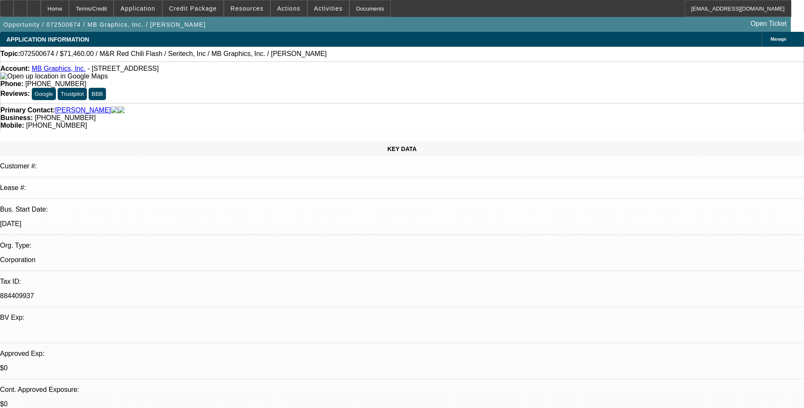
select select "0.1"
select select "1"
select select "5"
select select "1"
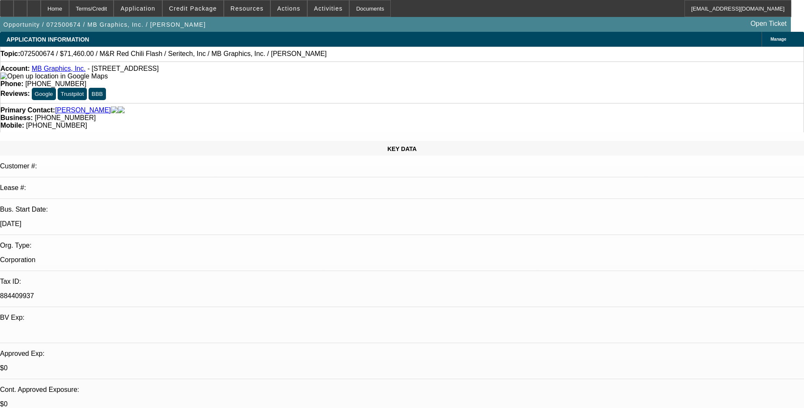
select select "1"
select select "5"
select select "1"
select select "5"
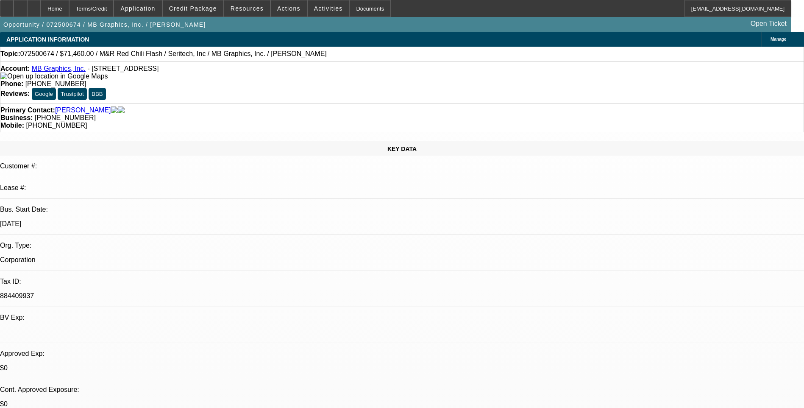
select select "1"
select select "5"
